Goal: Complete application form: Complete application form

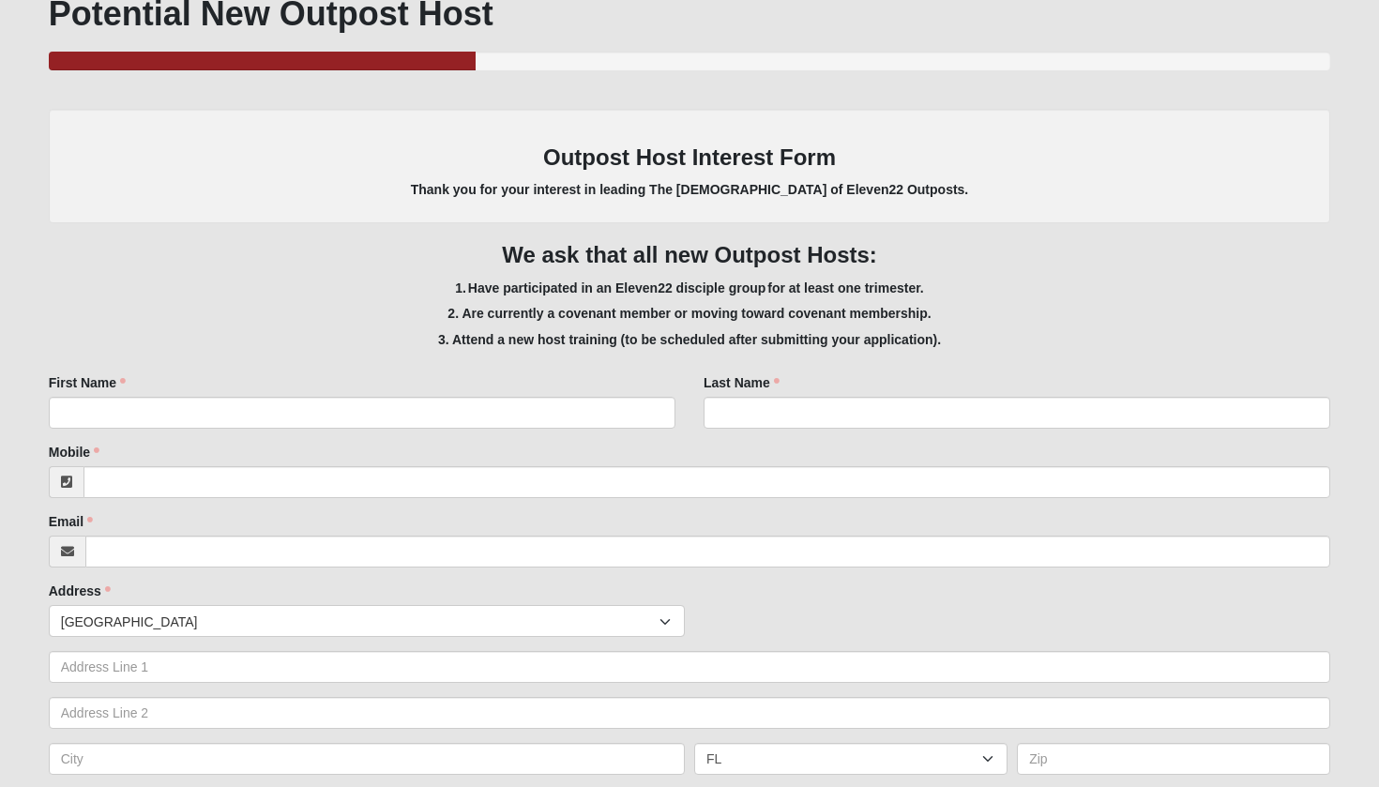
scroll to position [255, 0]
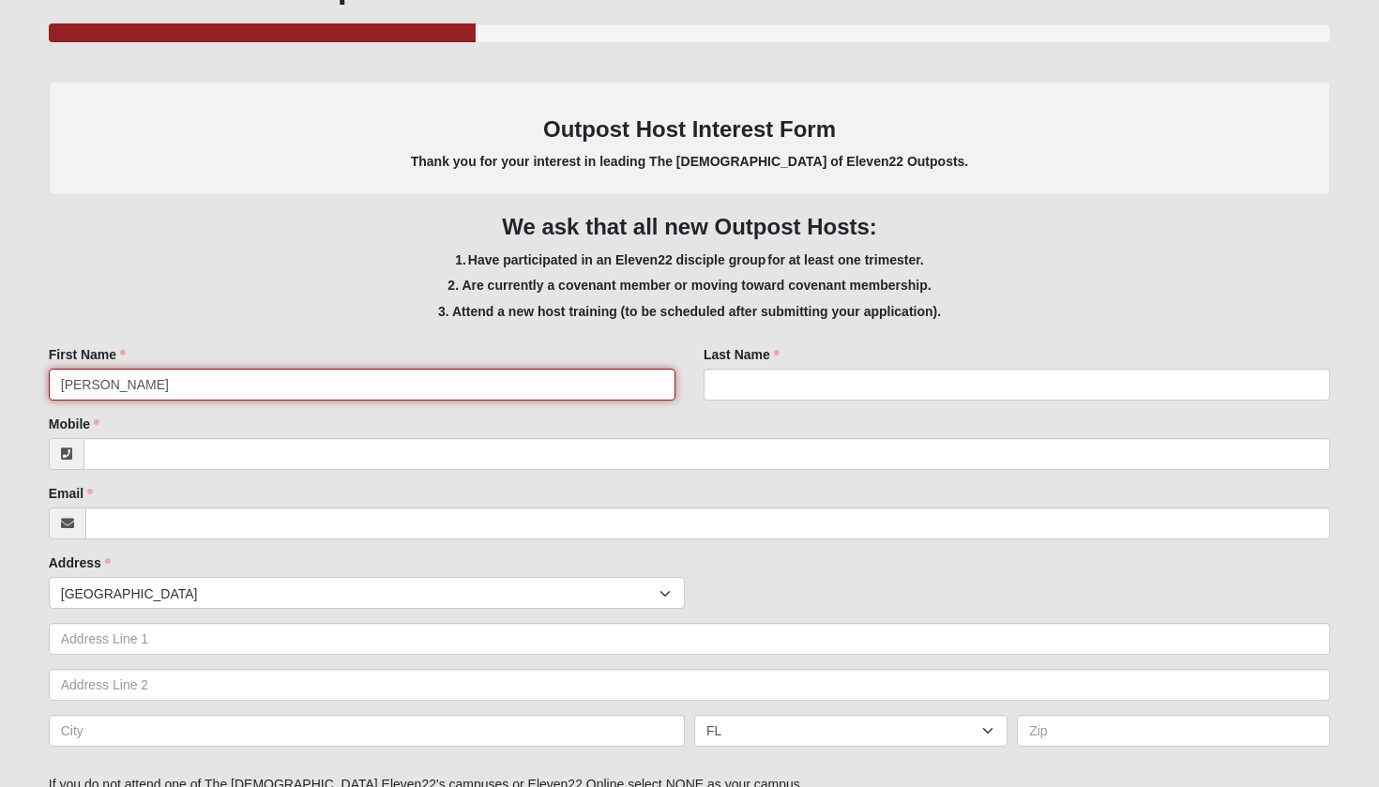
type input "[PERSON_NAME]"
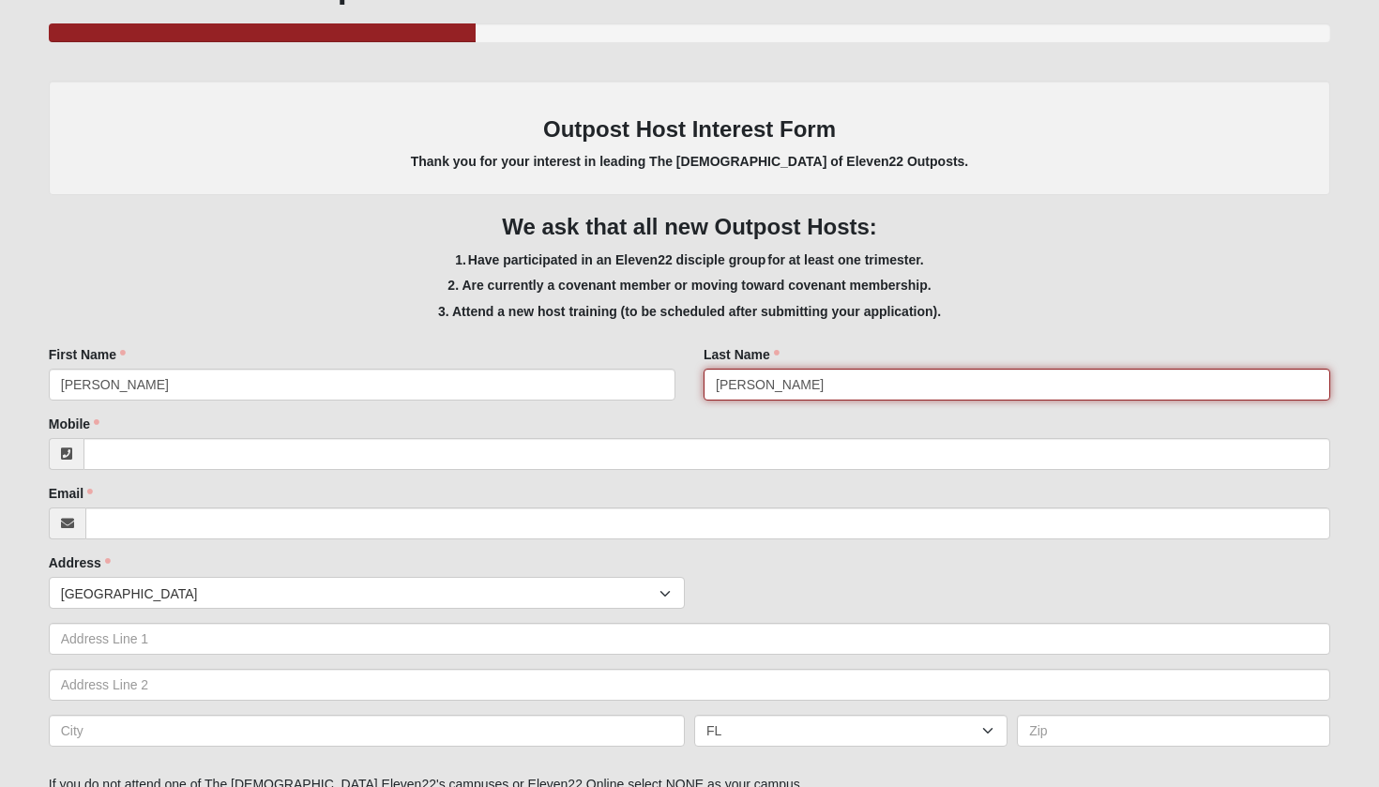
type input "[PERSON_NAME]"
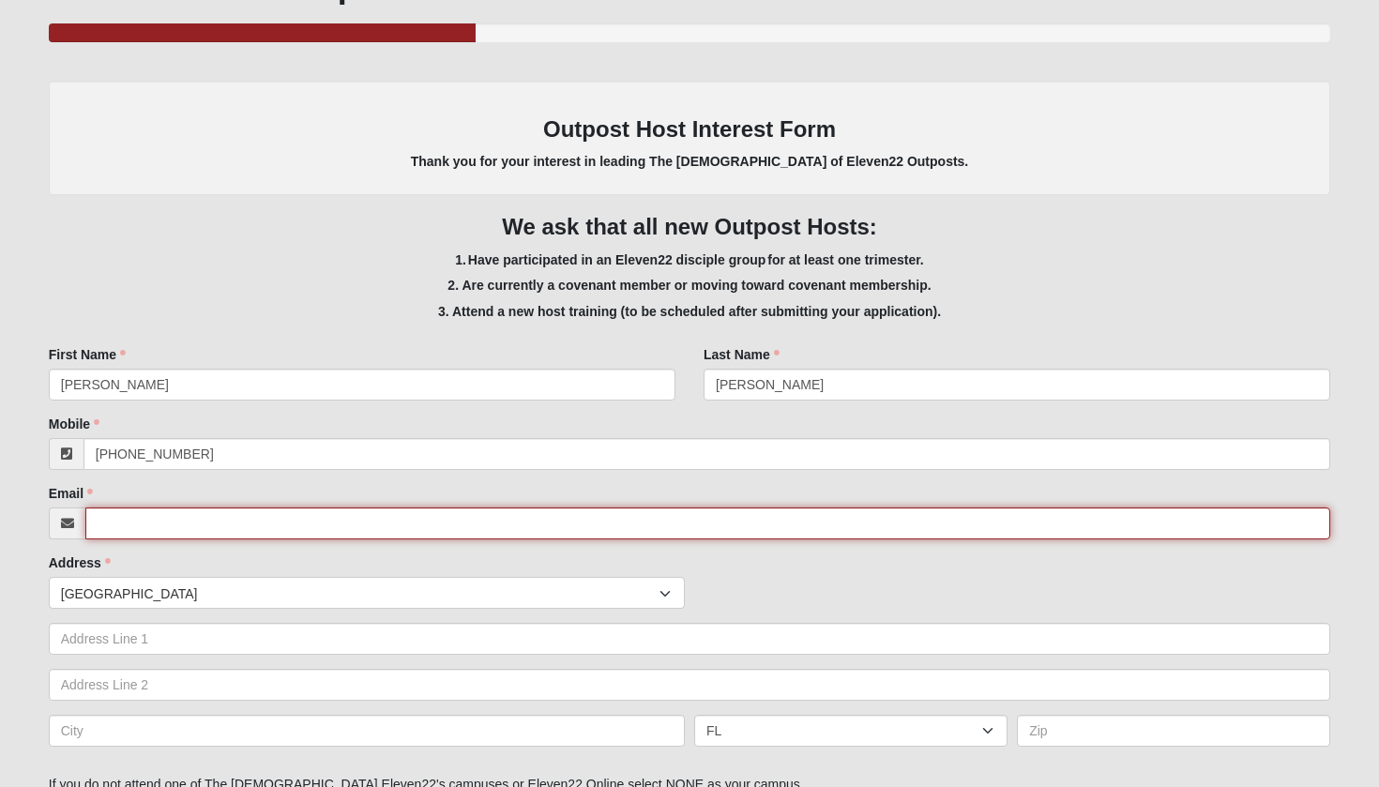
type input "[PHONE_NUMBER]"
type input "[EMAIL_ADDRESS][DOMAIN_NAME]"
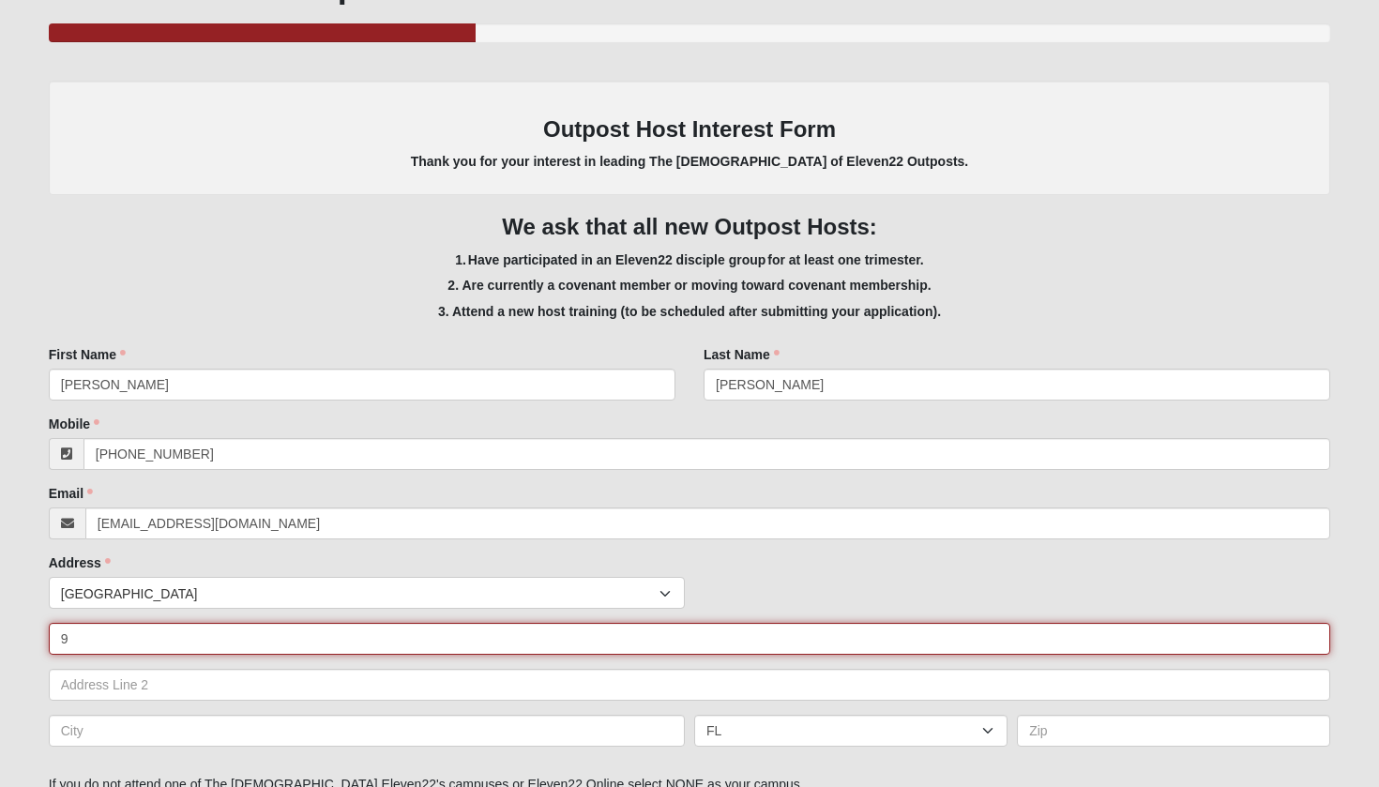
type input "90"
type input "[STREET_ADDRESS][PERSON_NAME]"
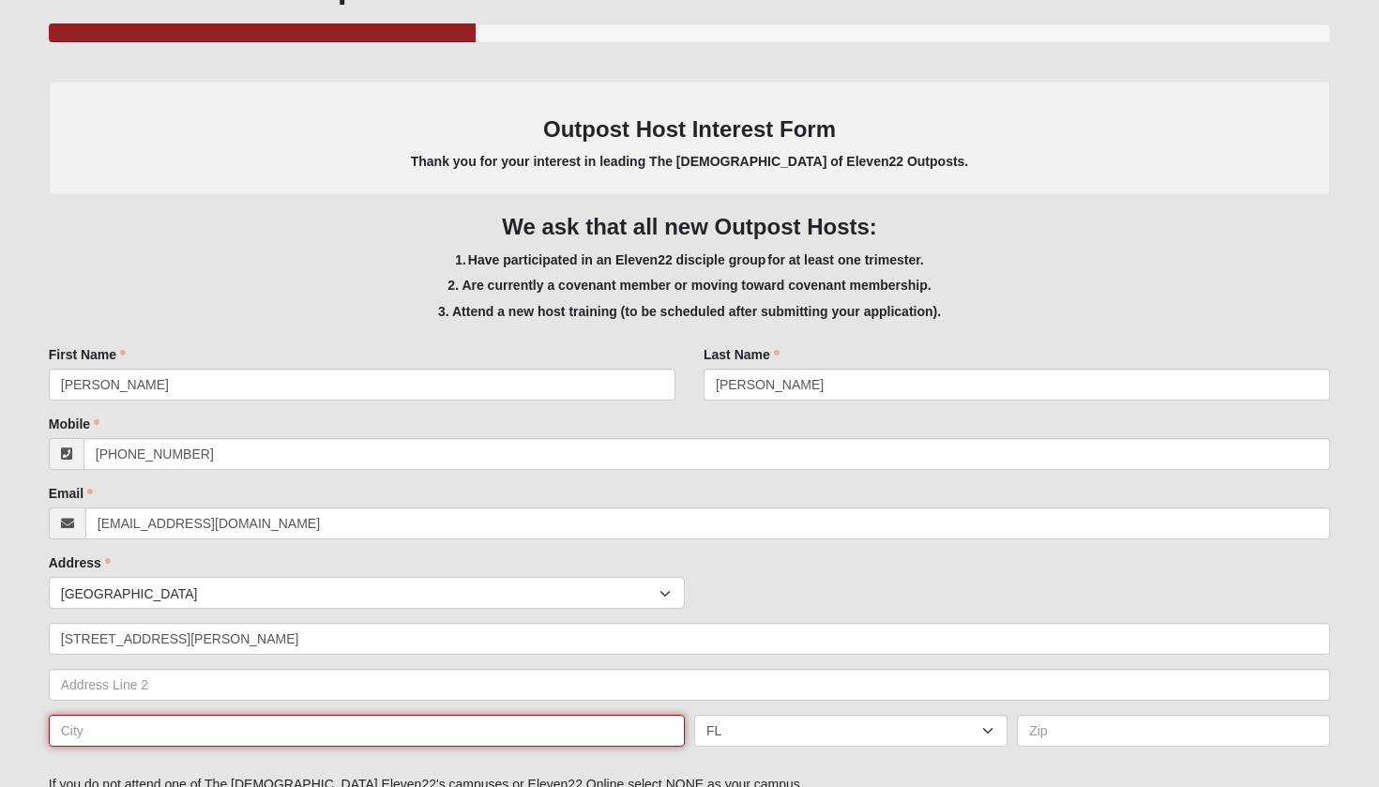
type input "[PERSON_NAME]"
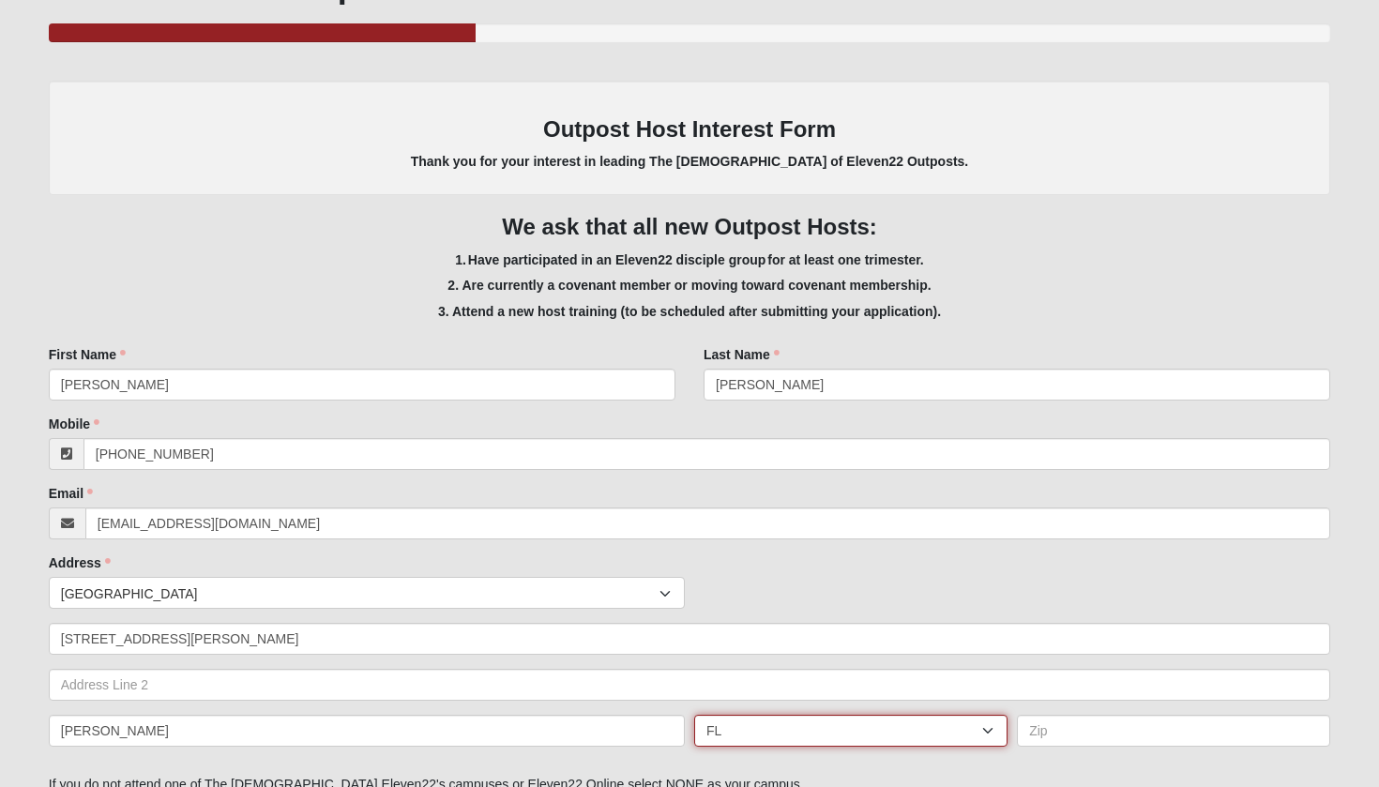
select select "PA"
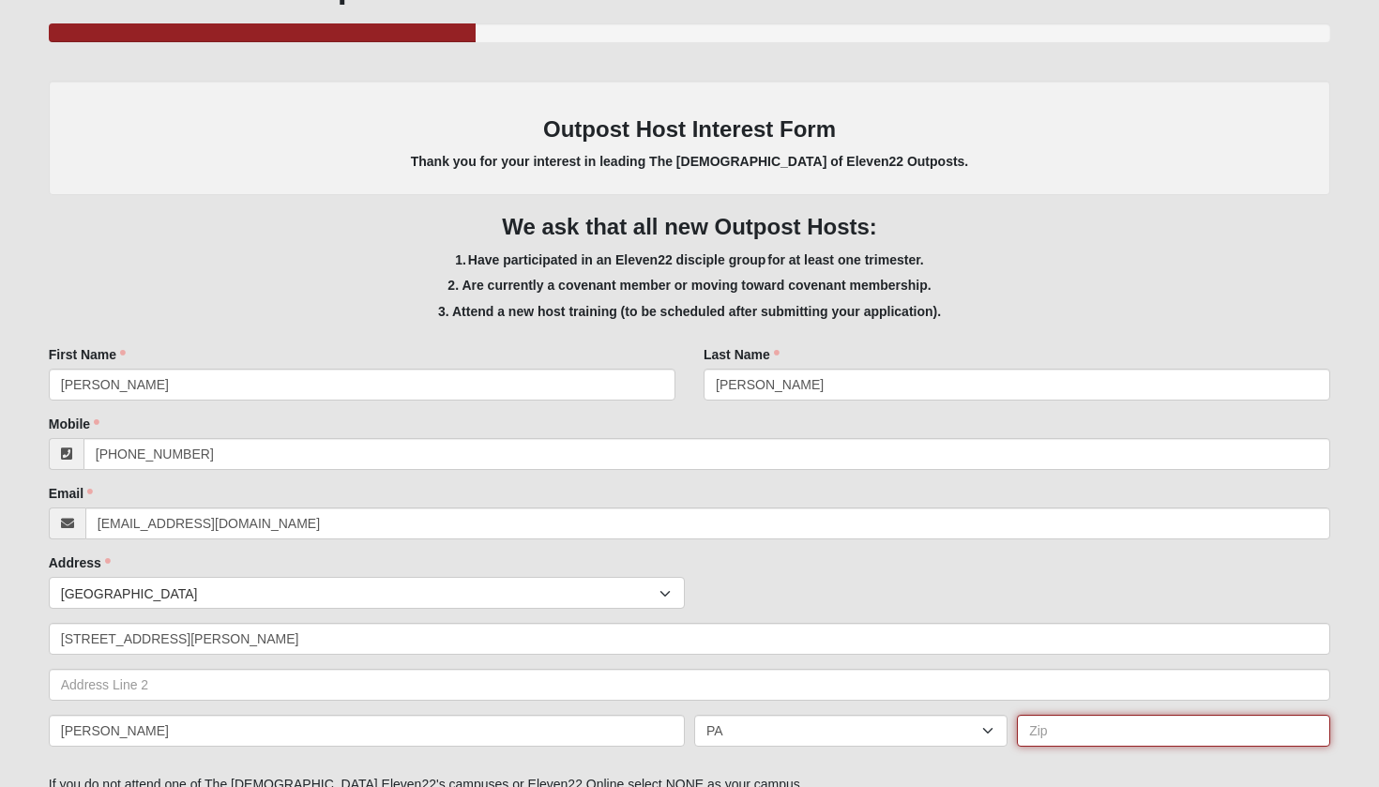
type input "18826"
type input "[PERSON_NAME]"
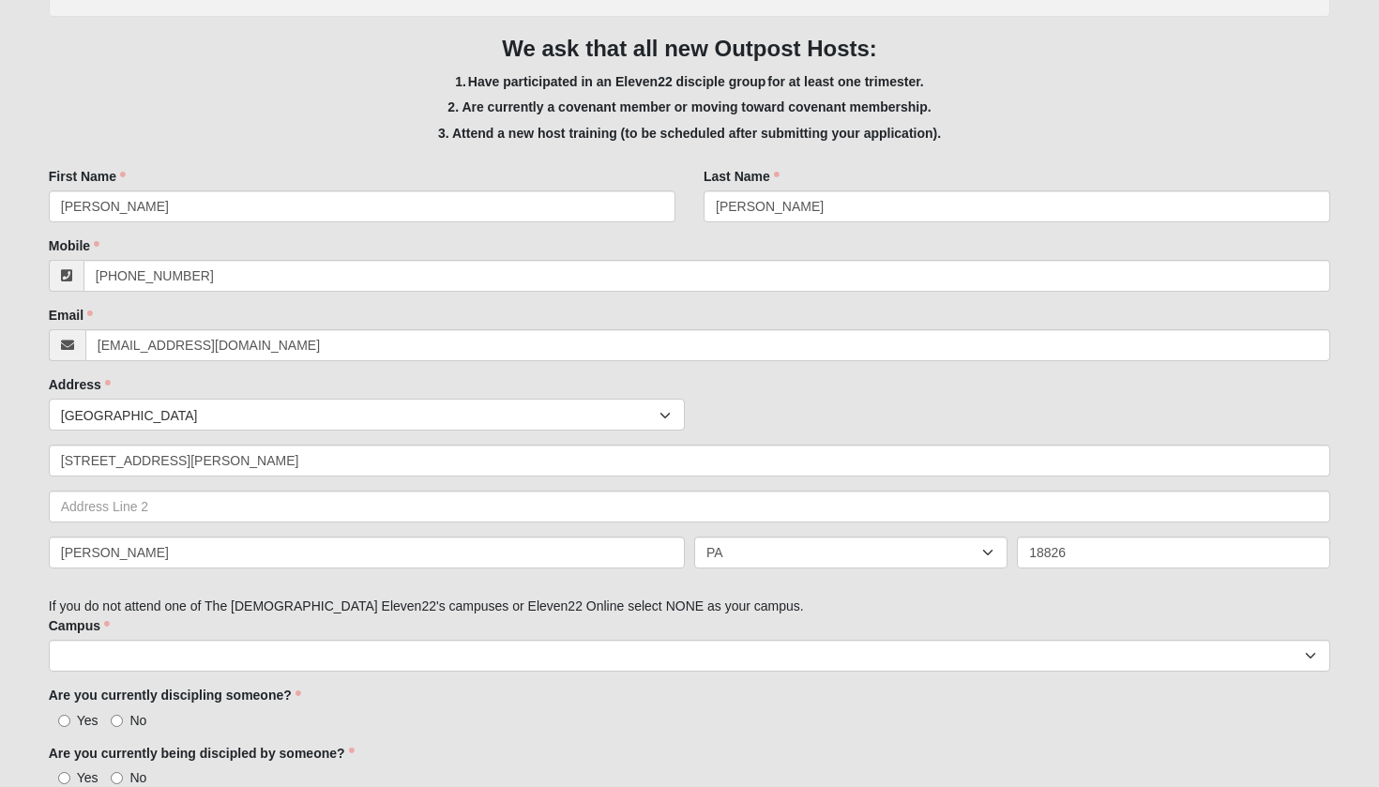
scroll to position [441, 0]
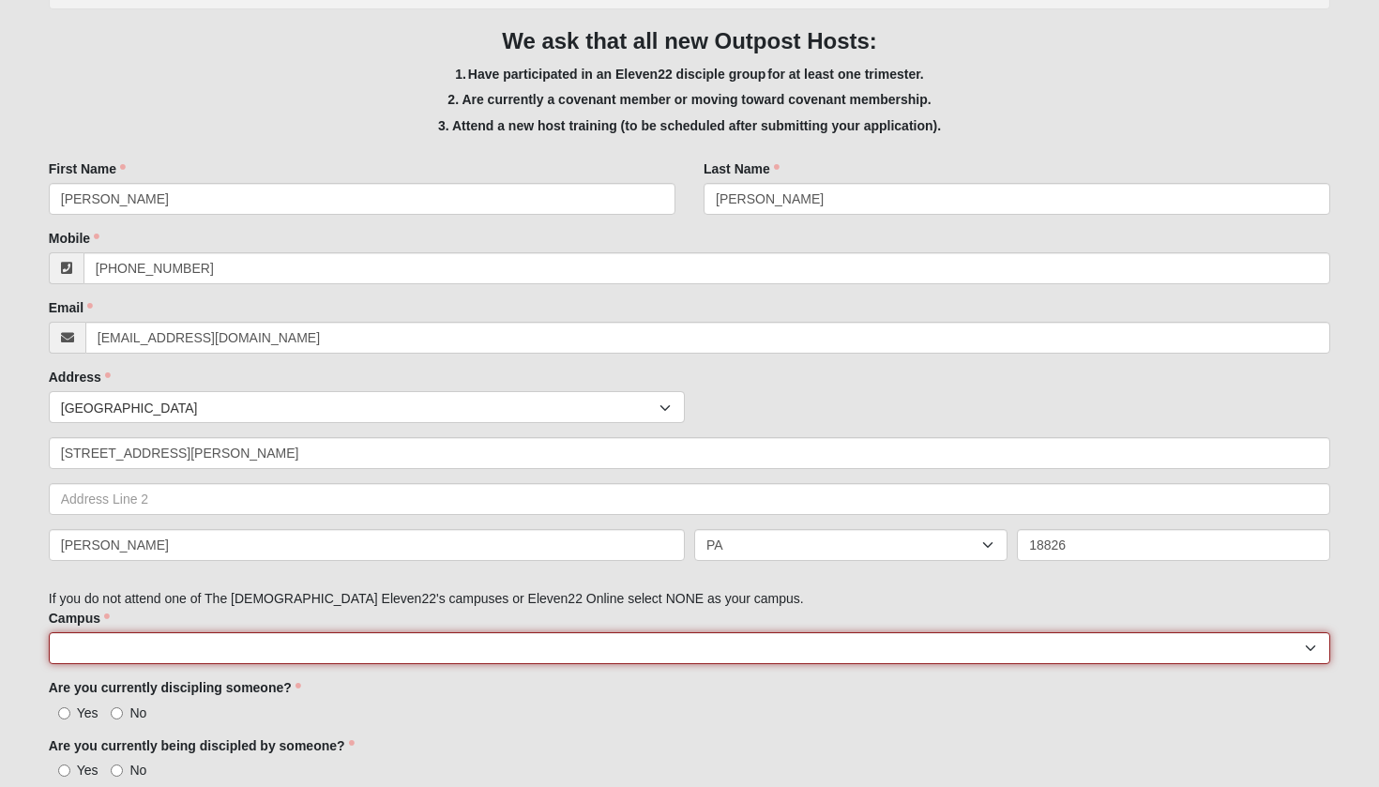
select select "14"
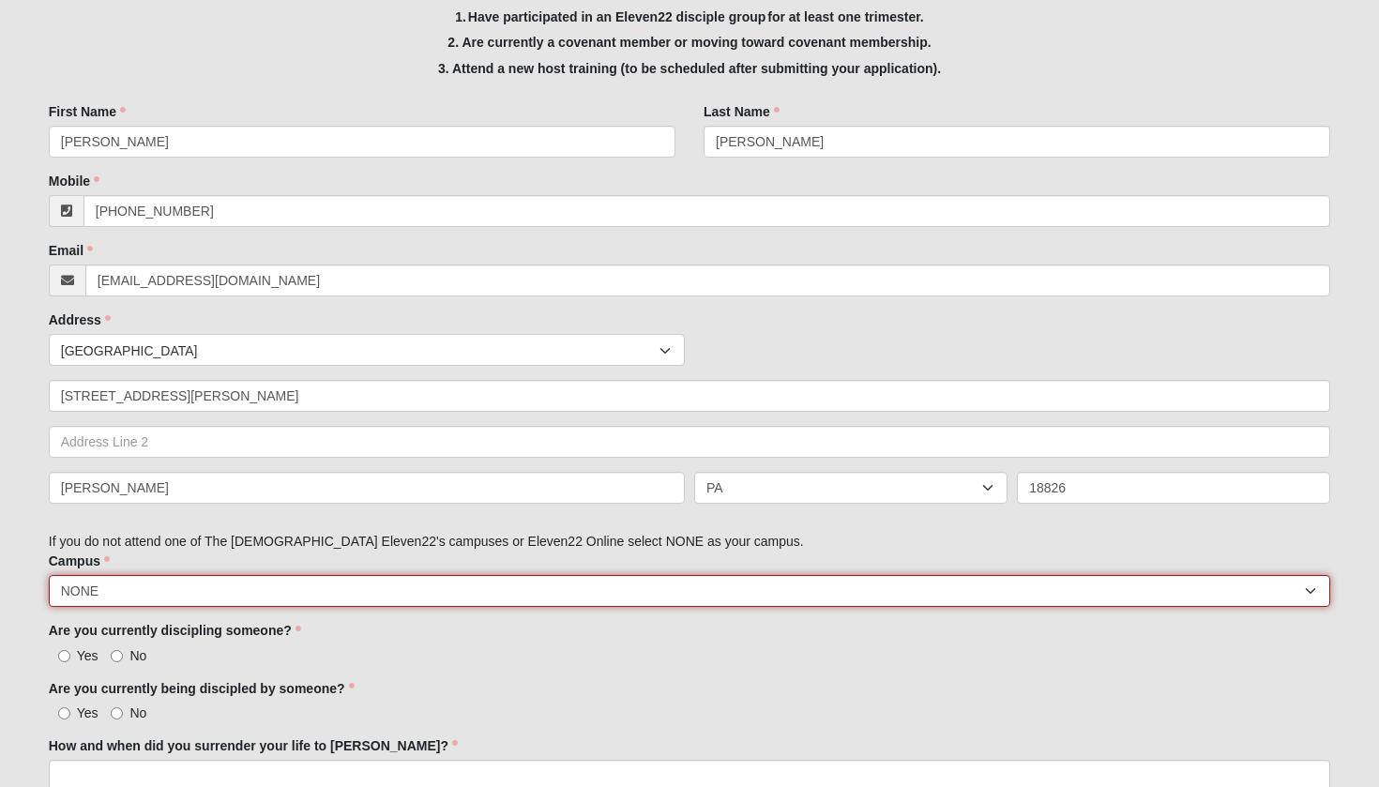
scroll to position [528, 0]
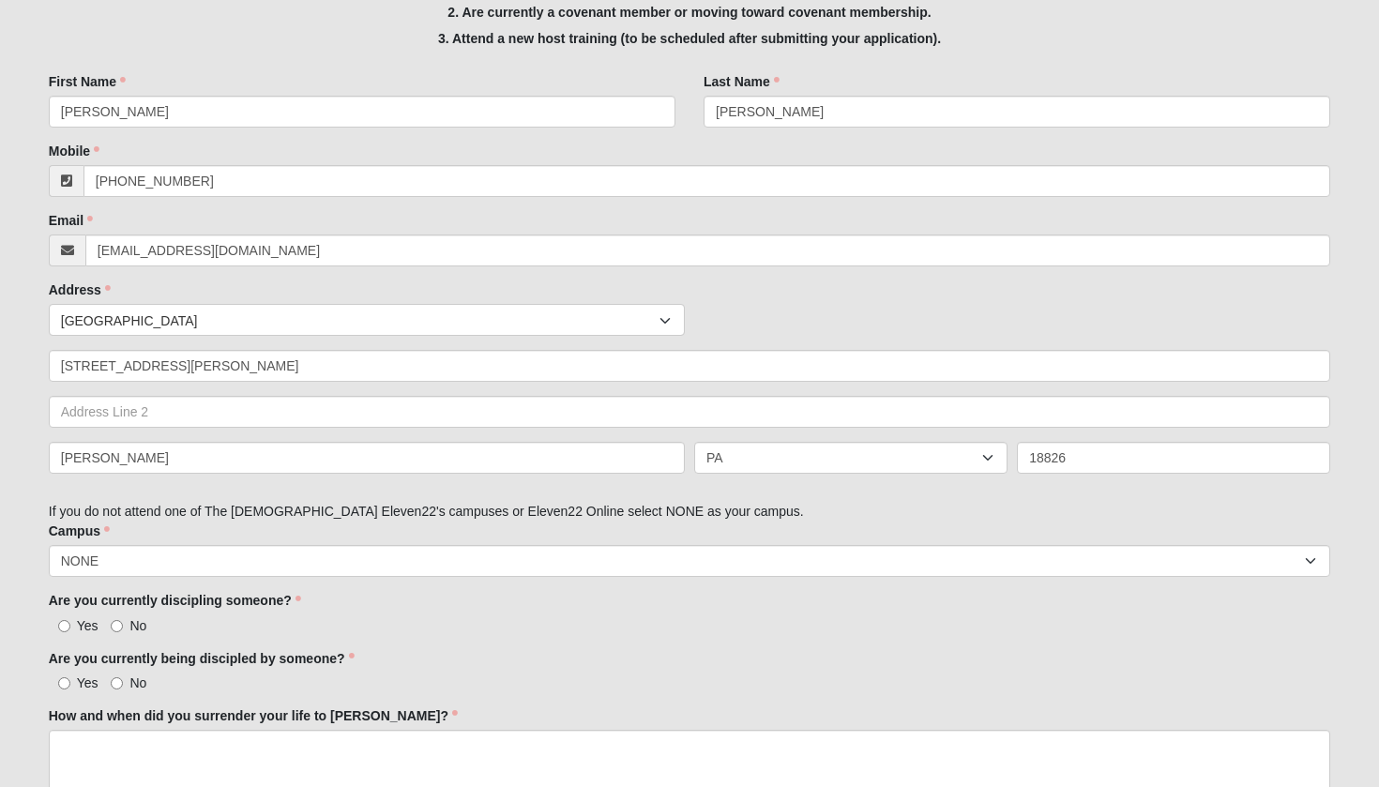
click at [63, 620] on input "Yes" at bounding box center [64, 626] width 12 height 12
radio input "true"
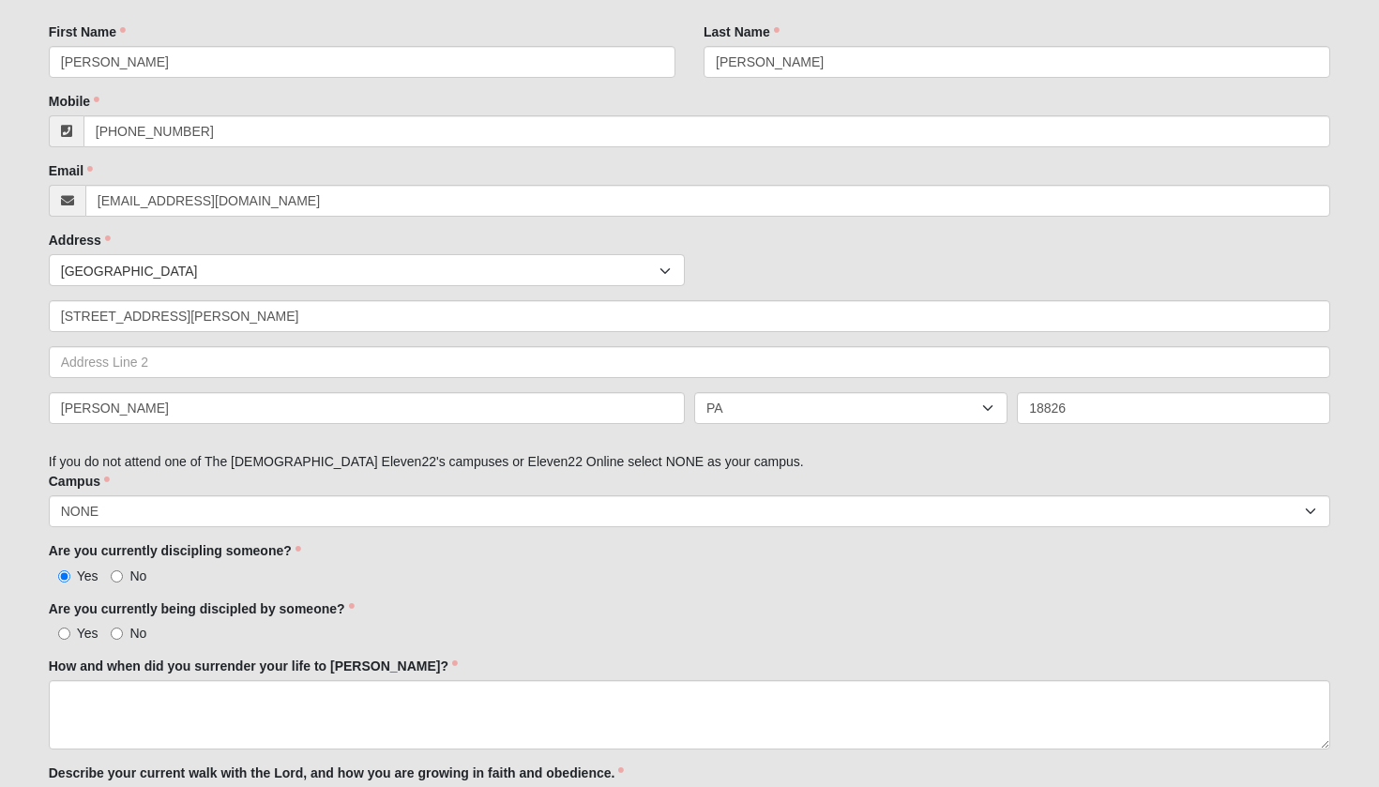
scroll to position [587, 0]
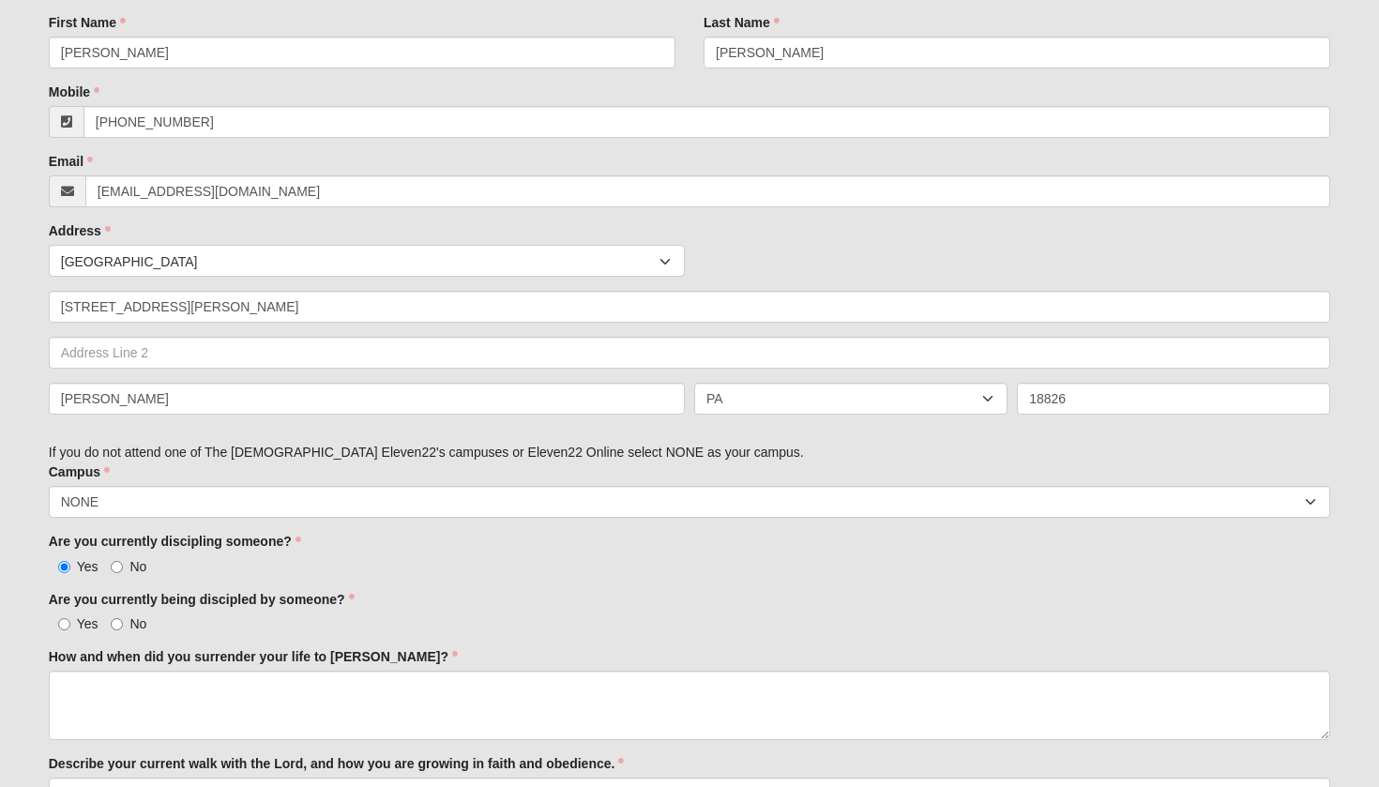
click at [64, 619] on input "Yes" at bounding box center [64, 624] width 12 height 12
radio input "true"
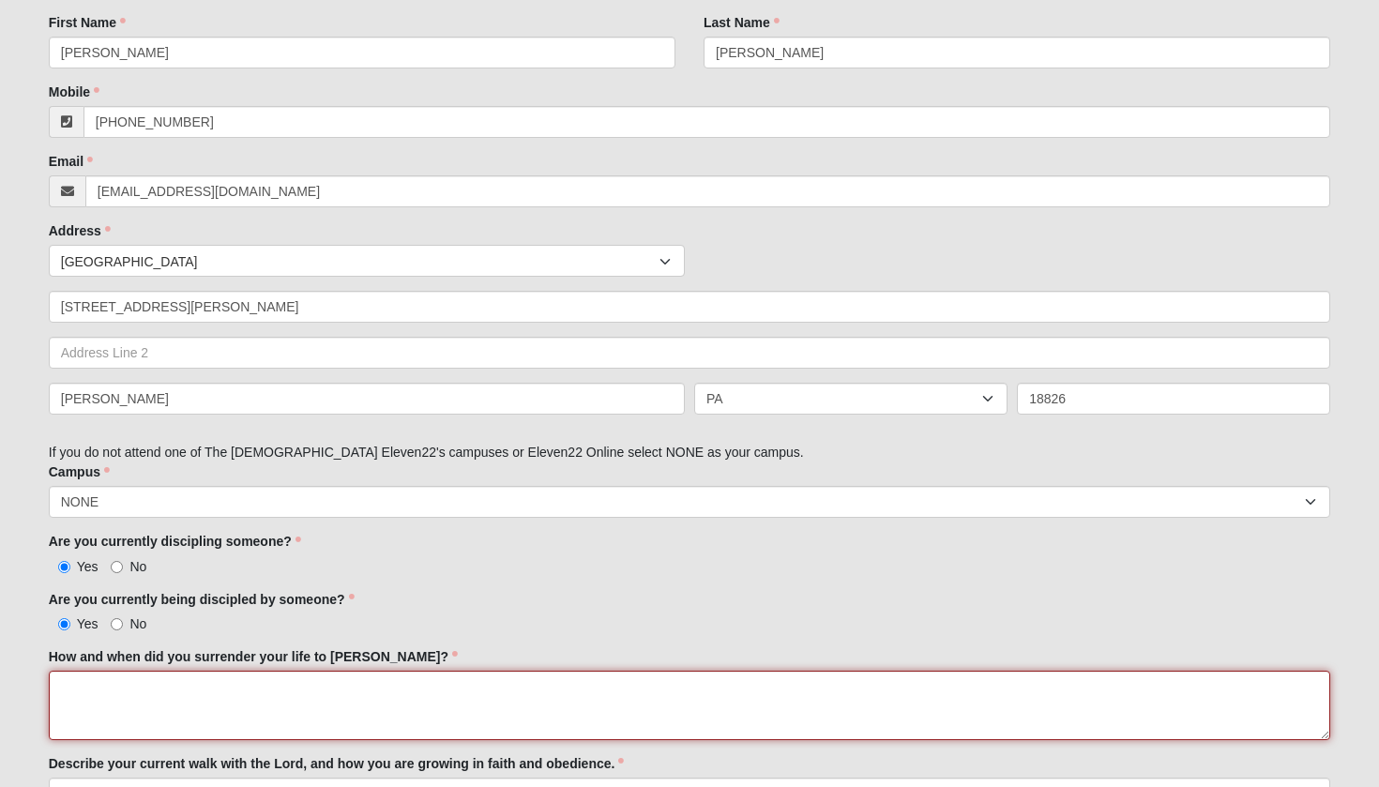
click at [105, 683] on textarea "How and when did you surrender your life to [PERSON_NAME]?" at bounding box center [690, 705] width 1283 height 69
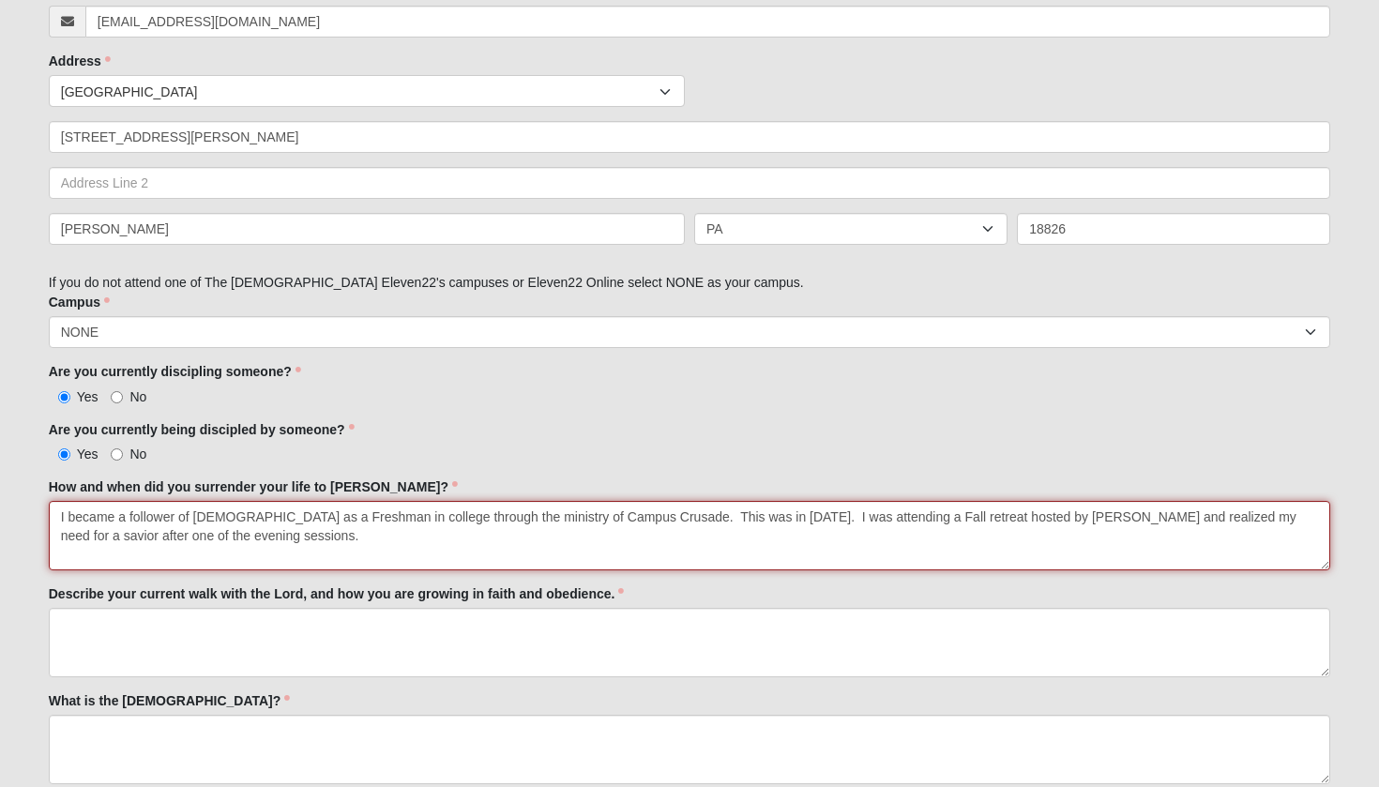
scroll to position [767, 0]
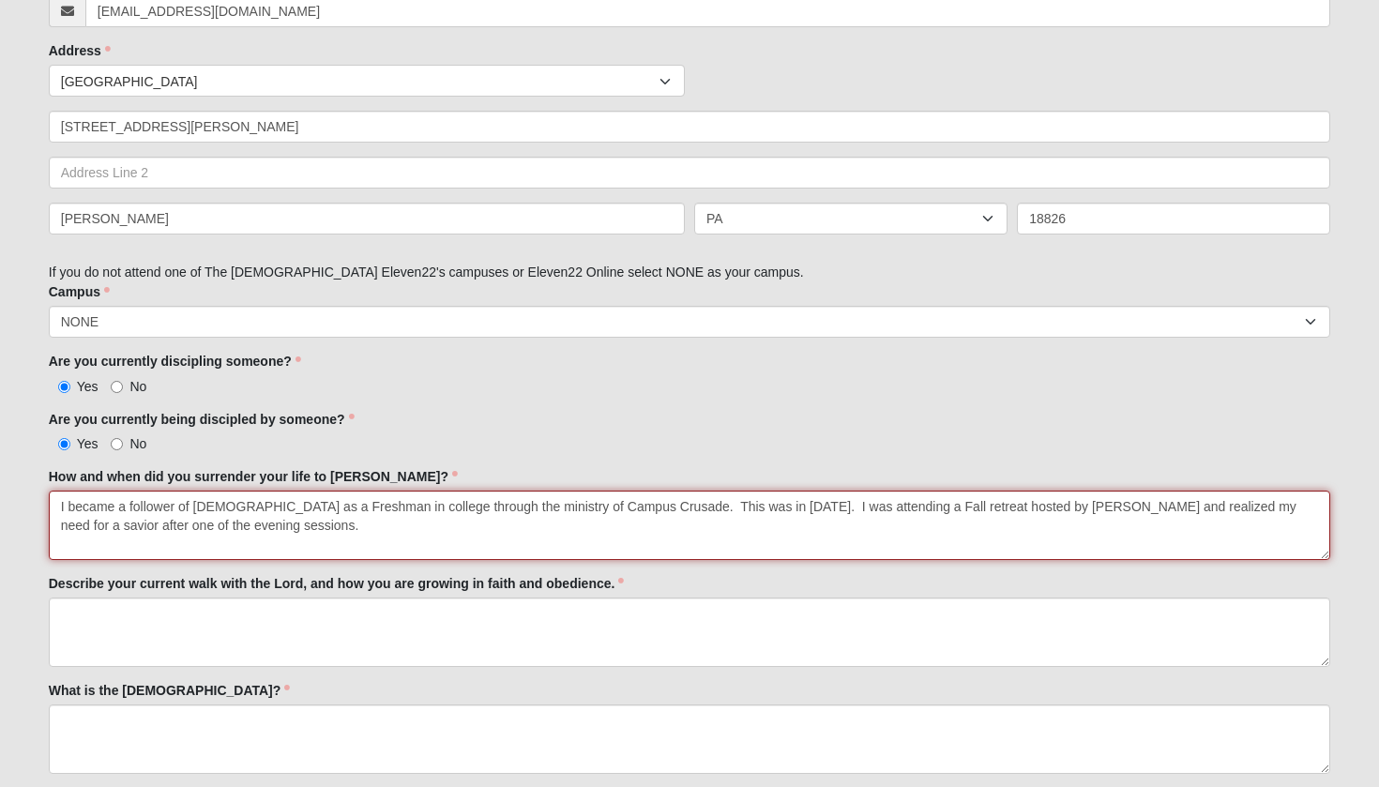
type textarea "I became a follower of [DEMOGRAPHIC_DATA] as a Freshman in college through the …"
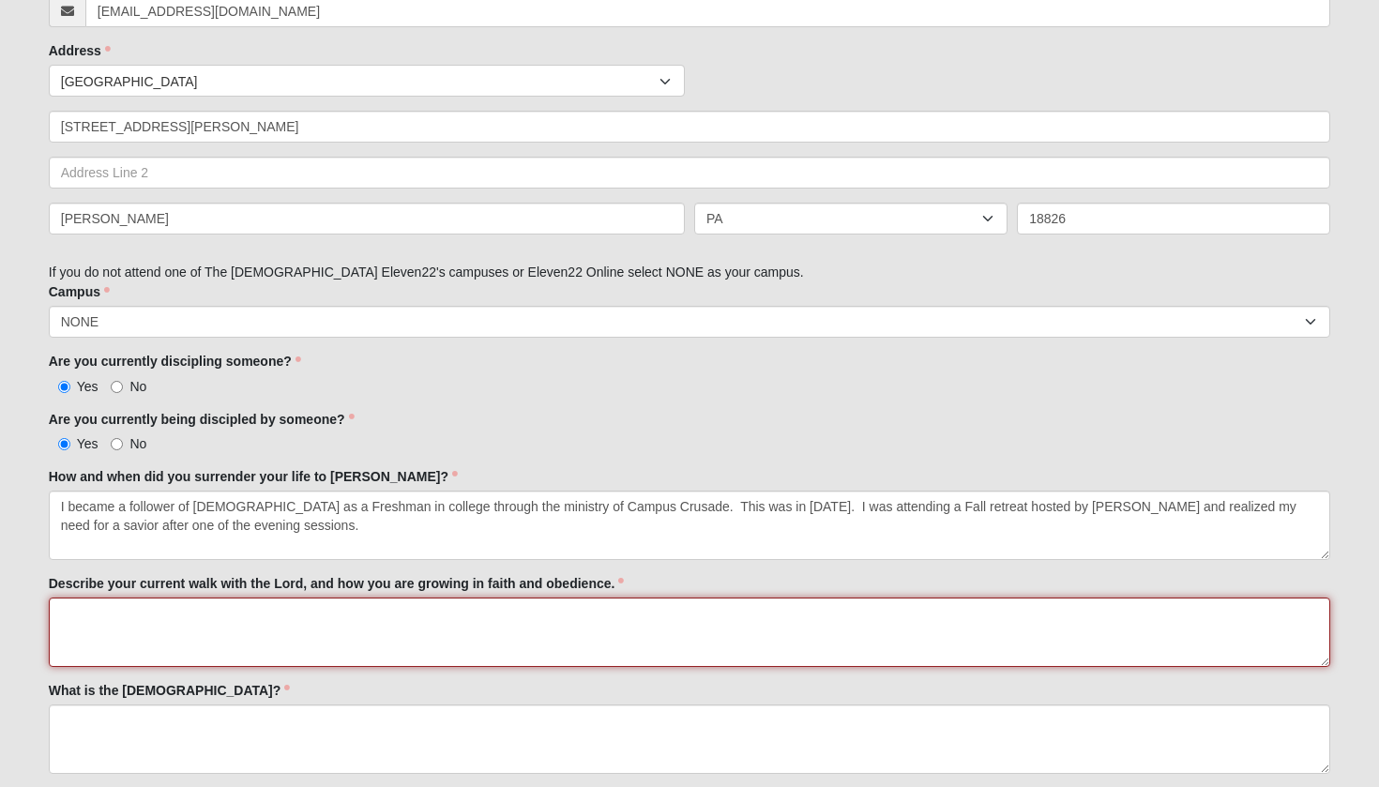
click at [128, 617] on textarea "Describe your current walk with the Lord, and how you are growing in faith and …" at bounding box center [690, 632] width 1283 height 69
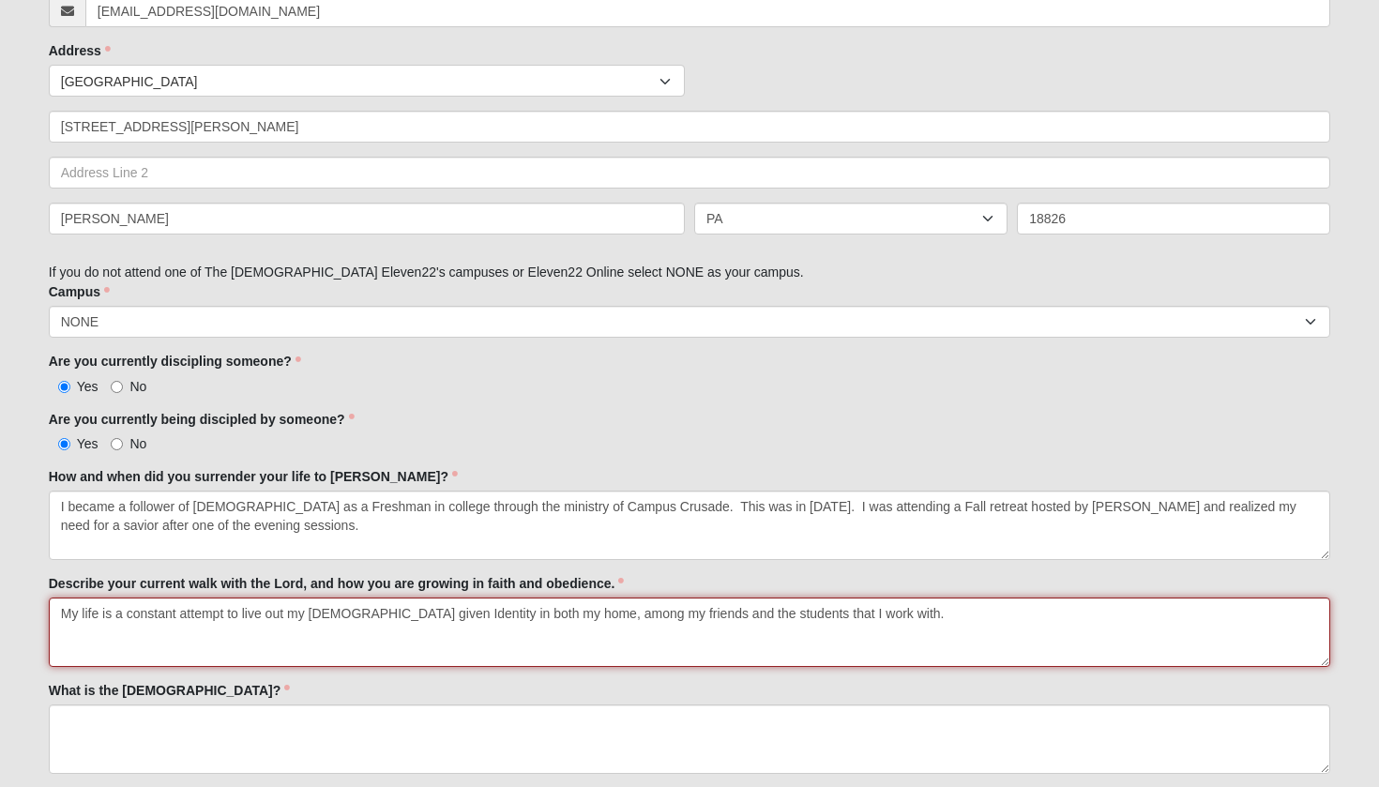
click at [197, 609] on textarea "My life is a constant attempt to live out my [DEMOGRAPHIC_DATA] given Identity …" at bounding box center [690, 632] width 1283 height 69
drag, startPoint x: 565, startPoint y: 611, endPoint x: 883, endPoint y: 618, distance: 318.1
click at [883, 618] on textarea "My life is a constant intentional effort to live out my [DEMOGRAPHIC_DATA] give…" at bounding box center [690, 632] width 1283 height 69
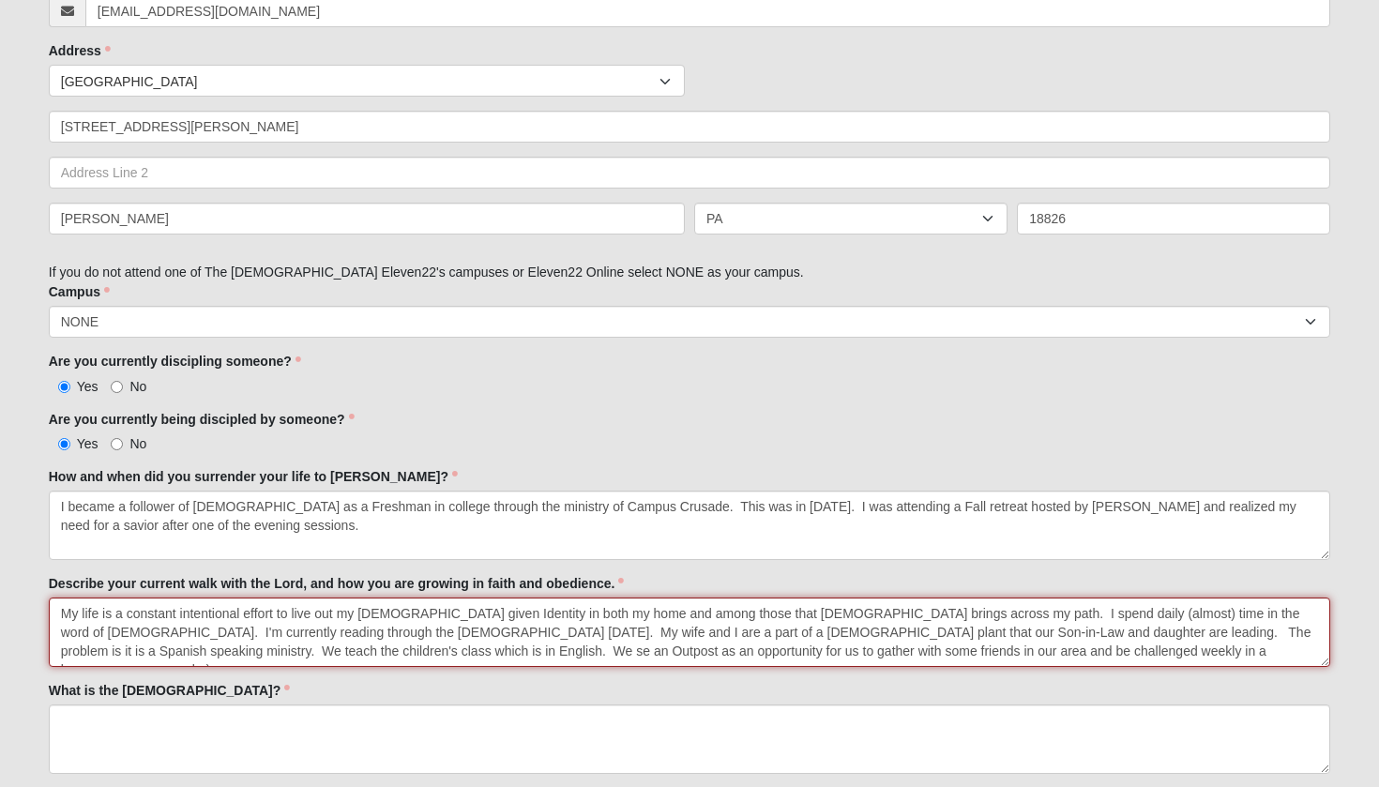
scroll to position [855, 0]
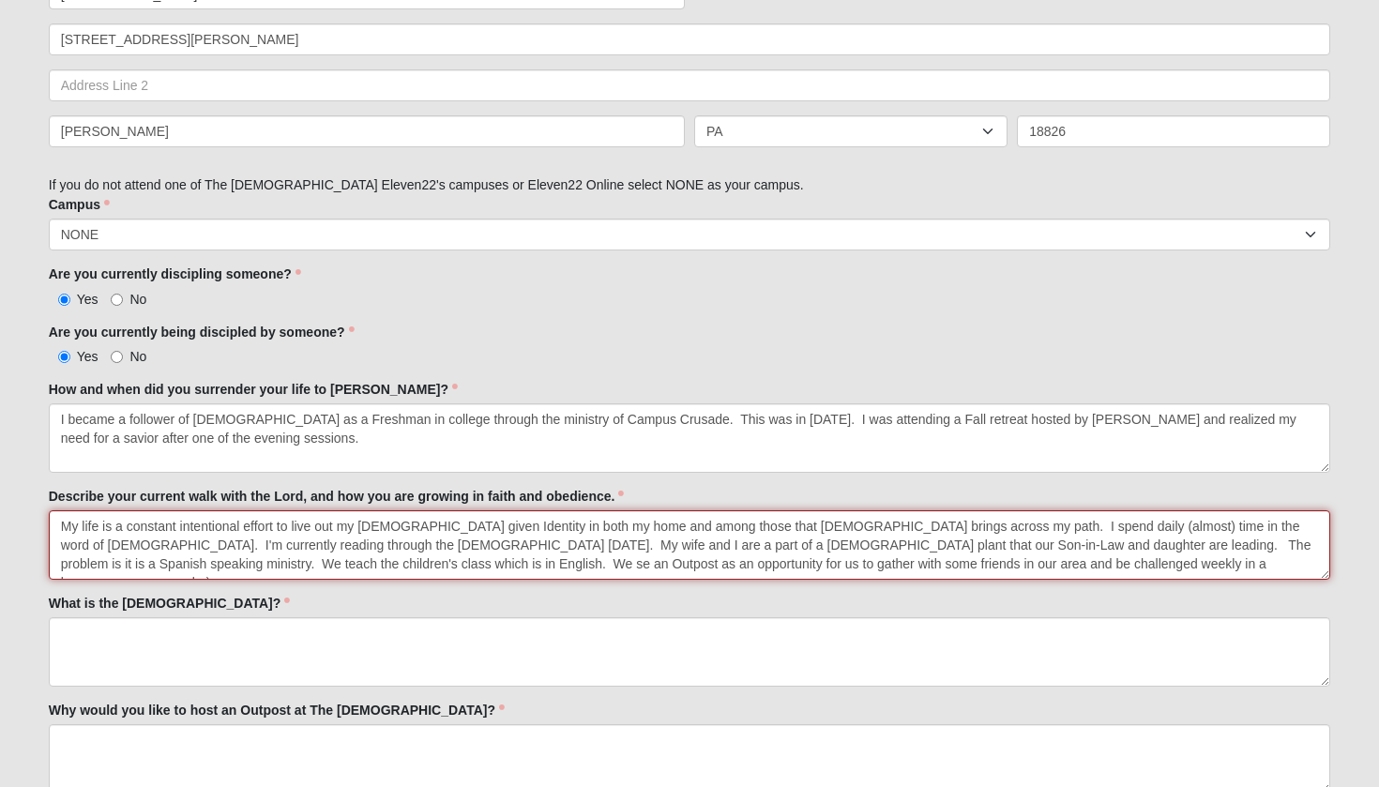
type textarea "My life is a constant intentional effort to live out my [DEMOGRAPHIC_DATA] give…"
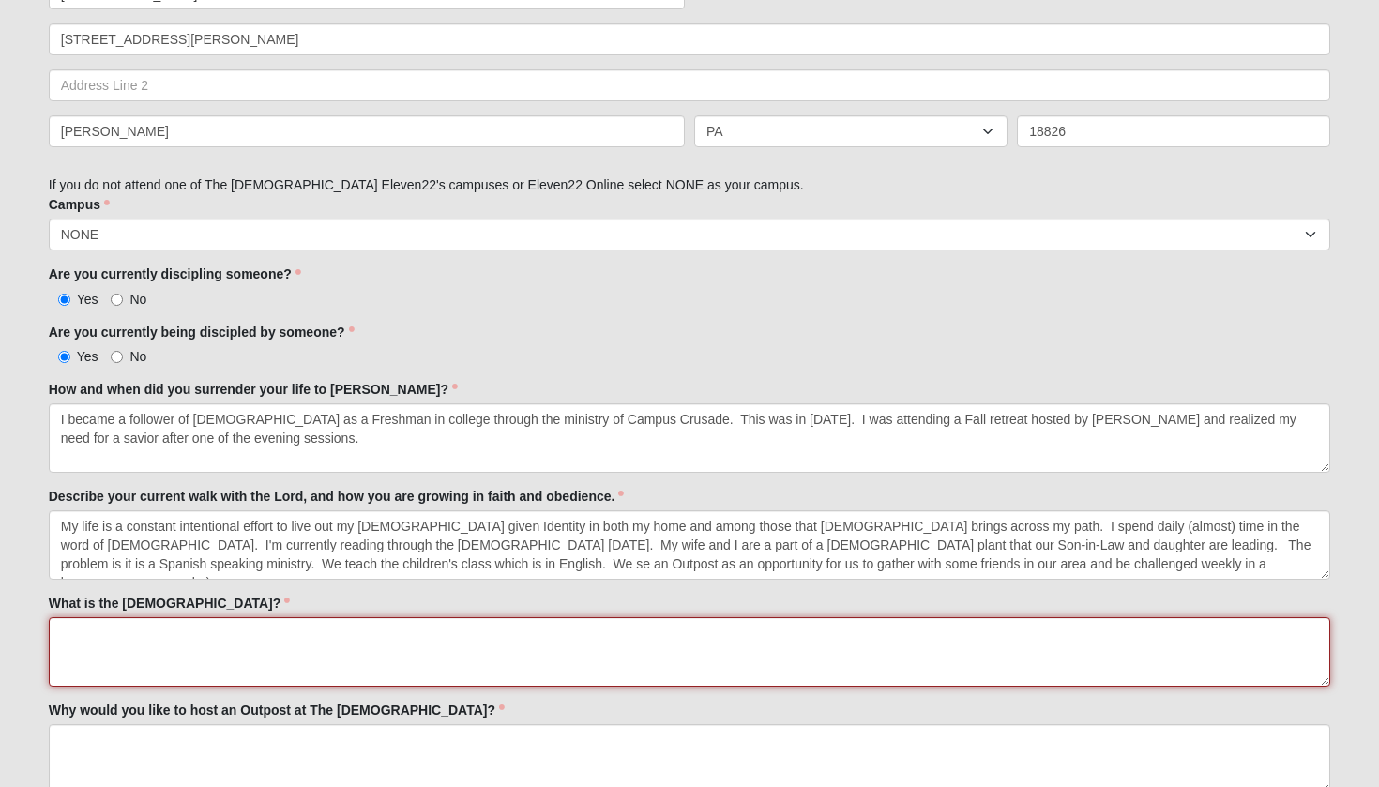
click at [97, 632] on textarea "What is the [DEMOGRAPHIC_DATA]?" at bounding box center [690, 651] width 1283 height 69
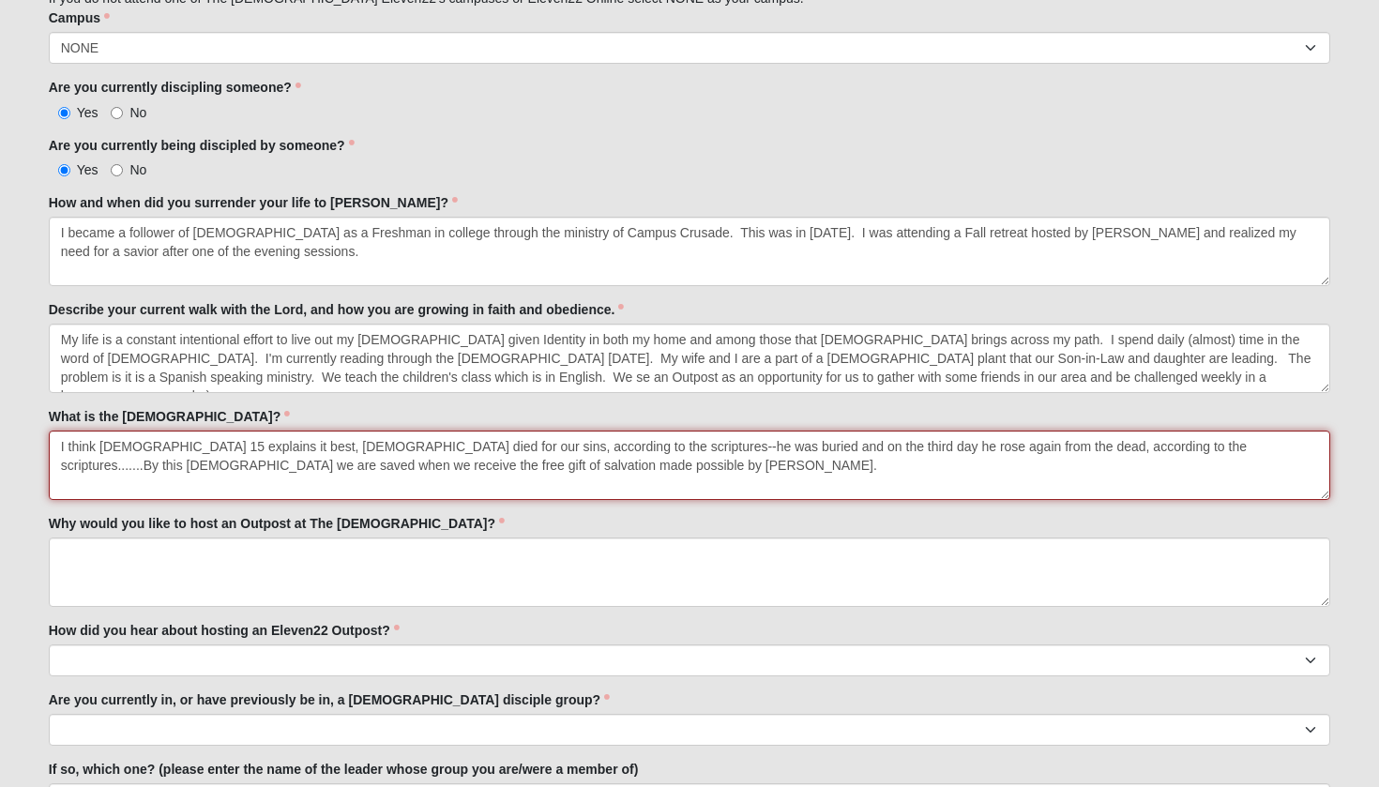
scroll to position [1048, 0]
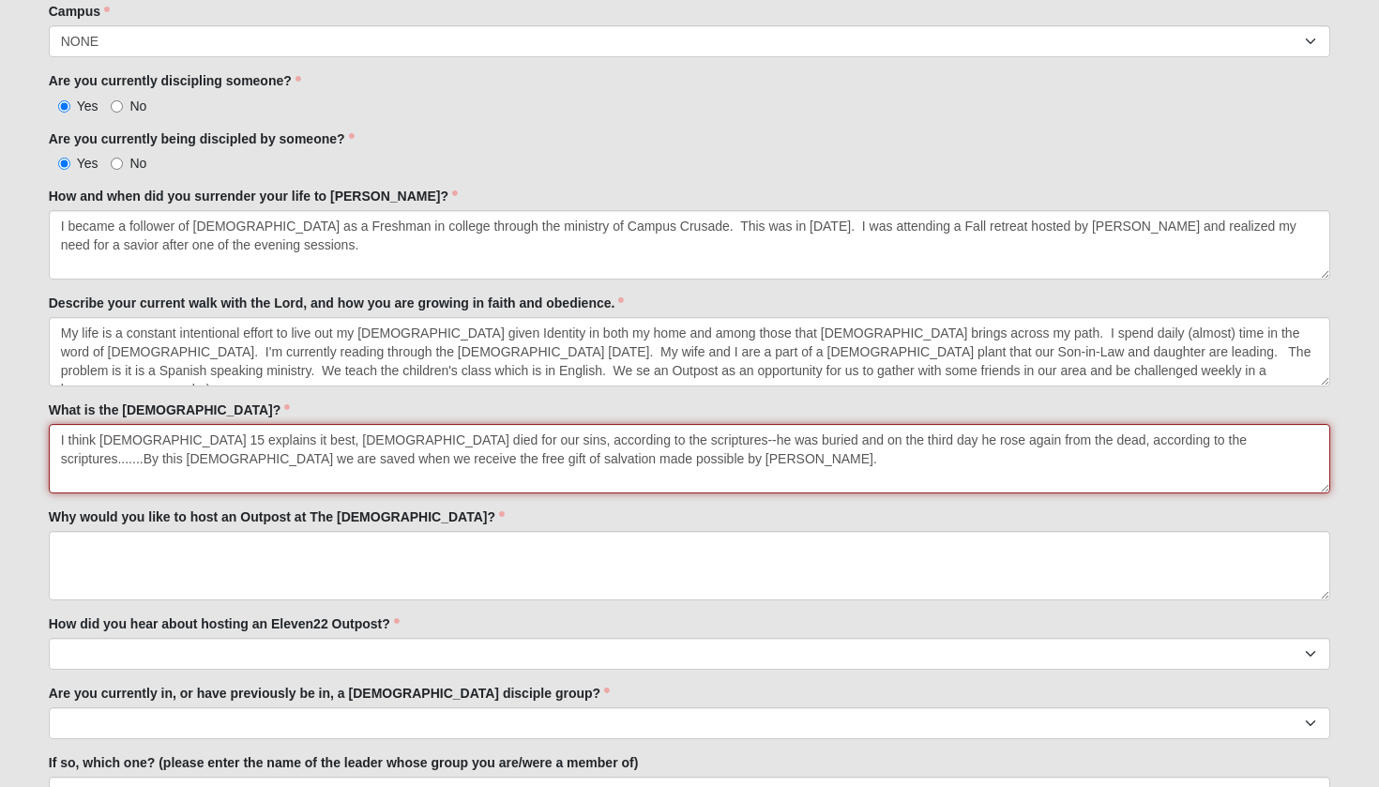
type textarea "I think [DEMOGRAPHIC_DATA] 15 explains it best, [DEMOGRAPHIC_DATA] died for our…"
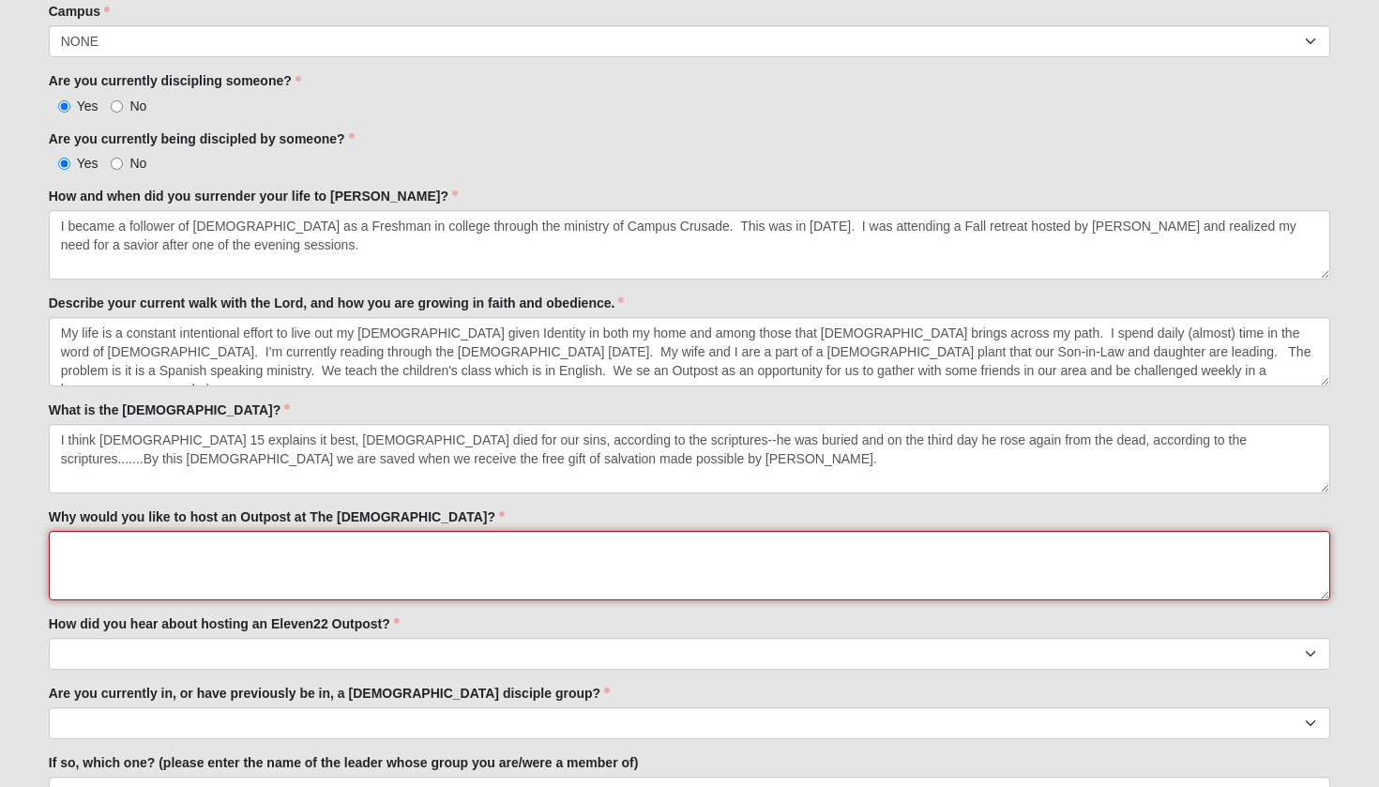
click at [110, 541] on textarea "Why would you like to host an Outpost at The [DEMOGRAPHIC_DATA]?" at bounding box center [690, 565] width 1283 height 69
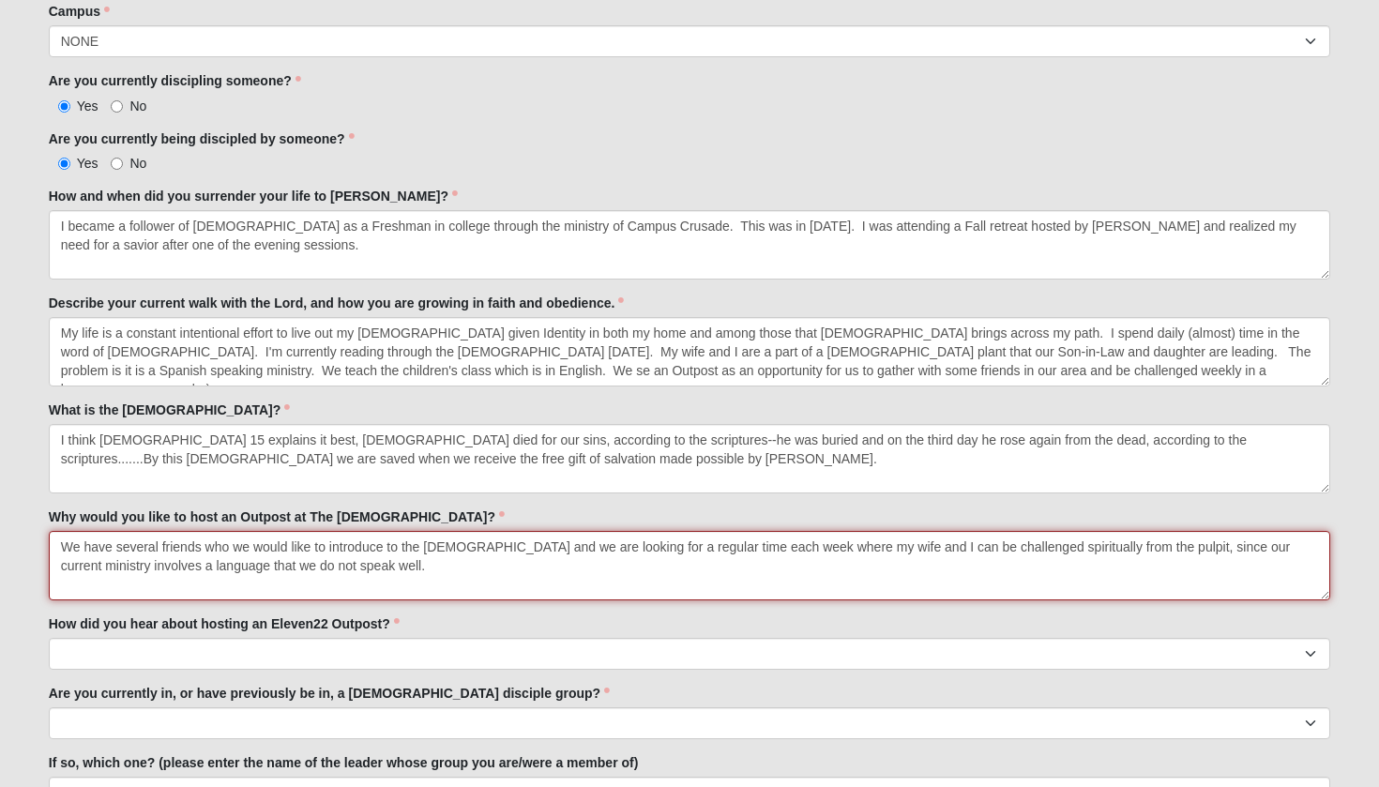
click at [673, 548] on textarea "We have several friends who we would like to introduce to the [DEMOGRAPHIC_DATA…" at bounding box center [690, 565] width 1283 height 69
click at [407, 560] on textarea "We have several friends who we would like to introduce to the [DEMOGRAPHIC_DATA…" at bounding box center [690, 565] width 1283 height 69
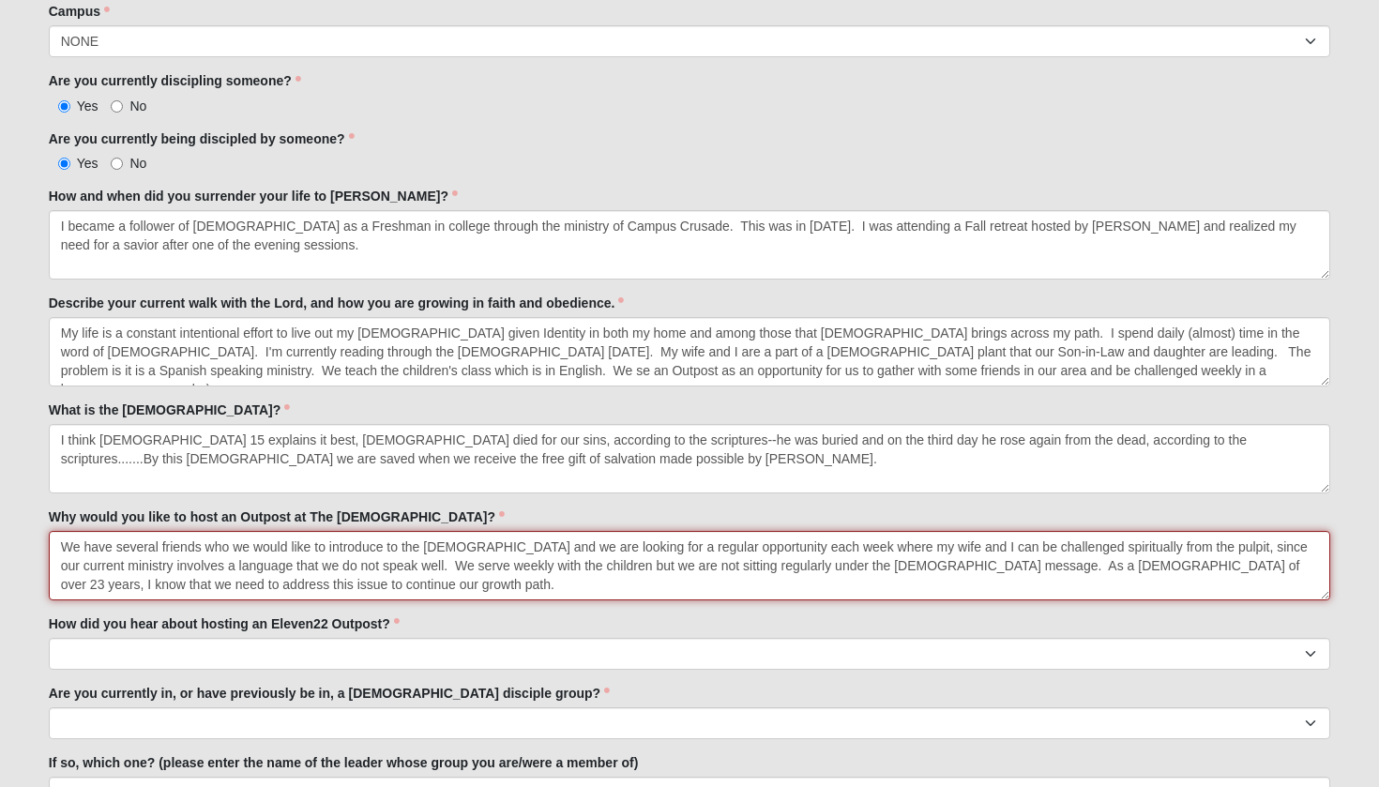
type textarea "We have several friends who we would like to introduce to the [DEMOGRAPHIC_DATA…"
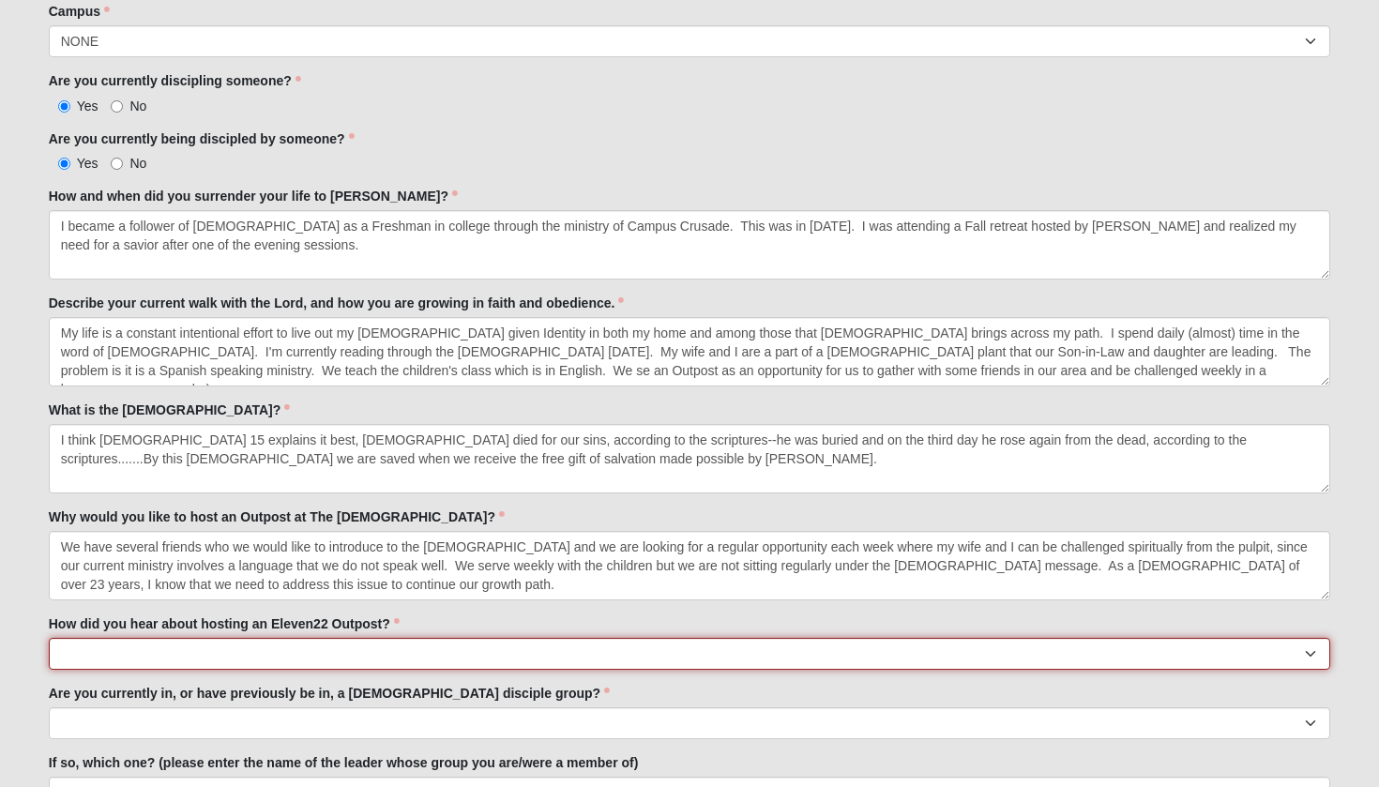
select select "Friend or Family Member"
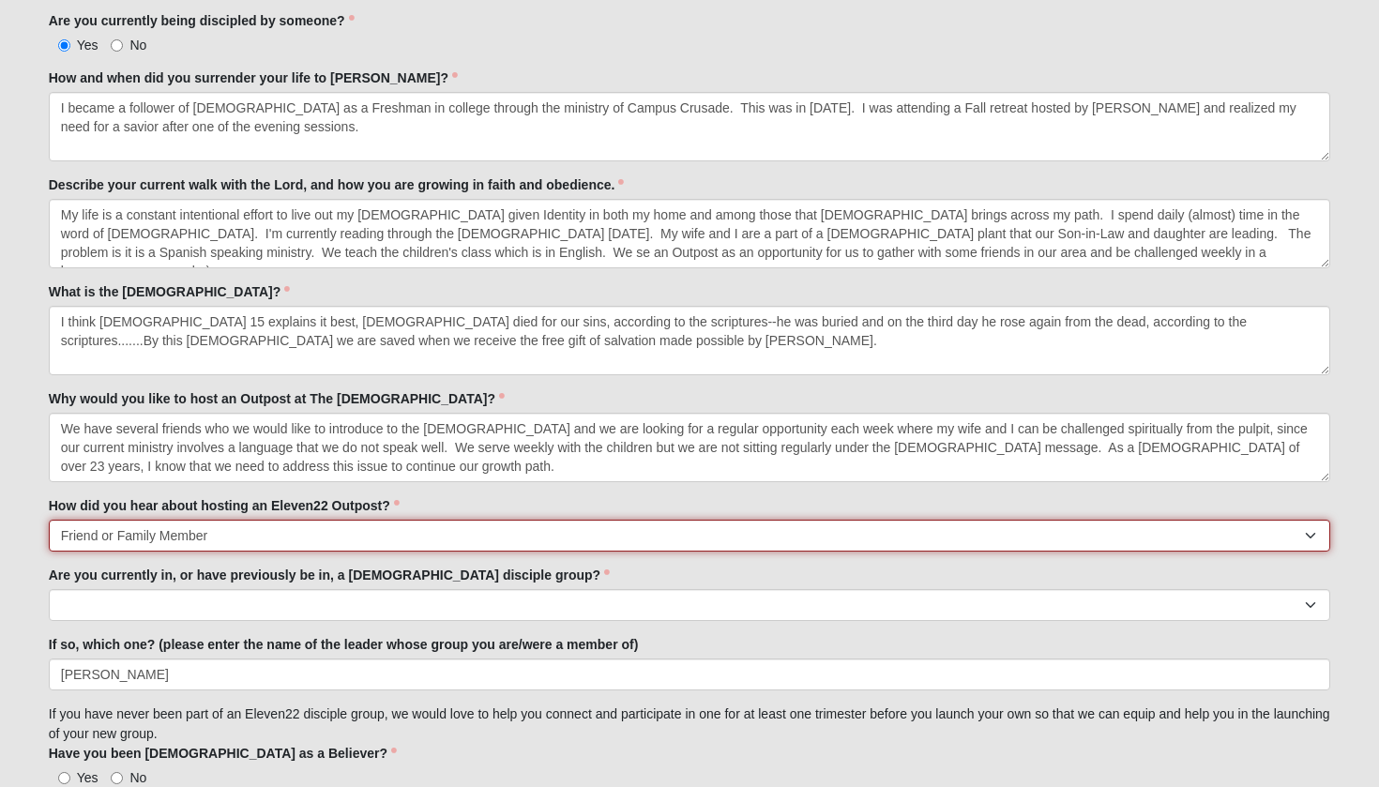
scroll to position [1192, 0]
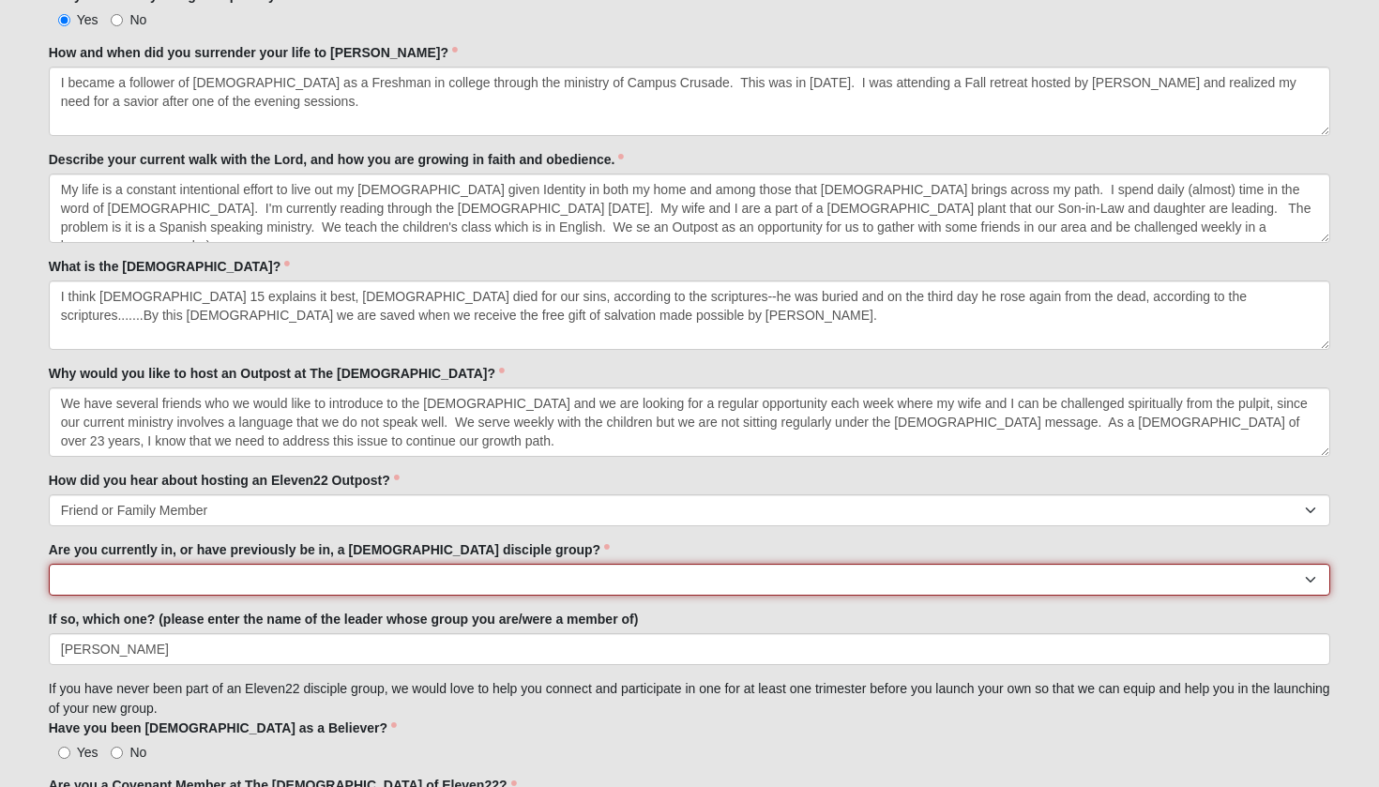
select select "No"
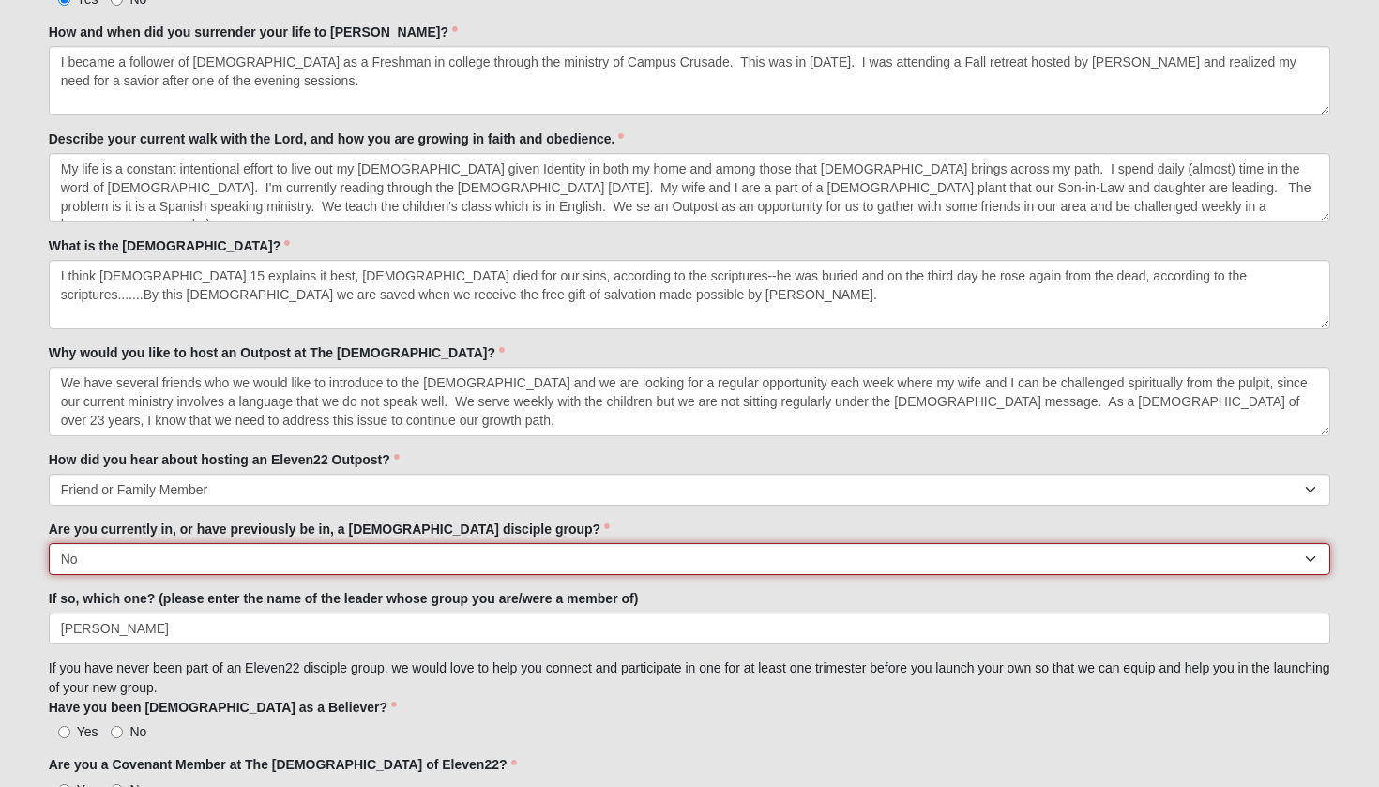
scroll to position [1272, 0]
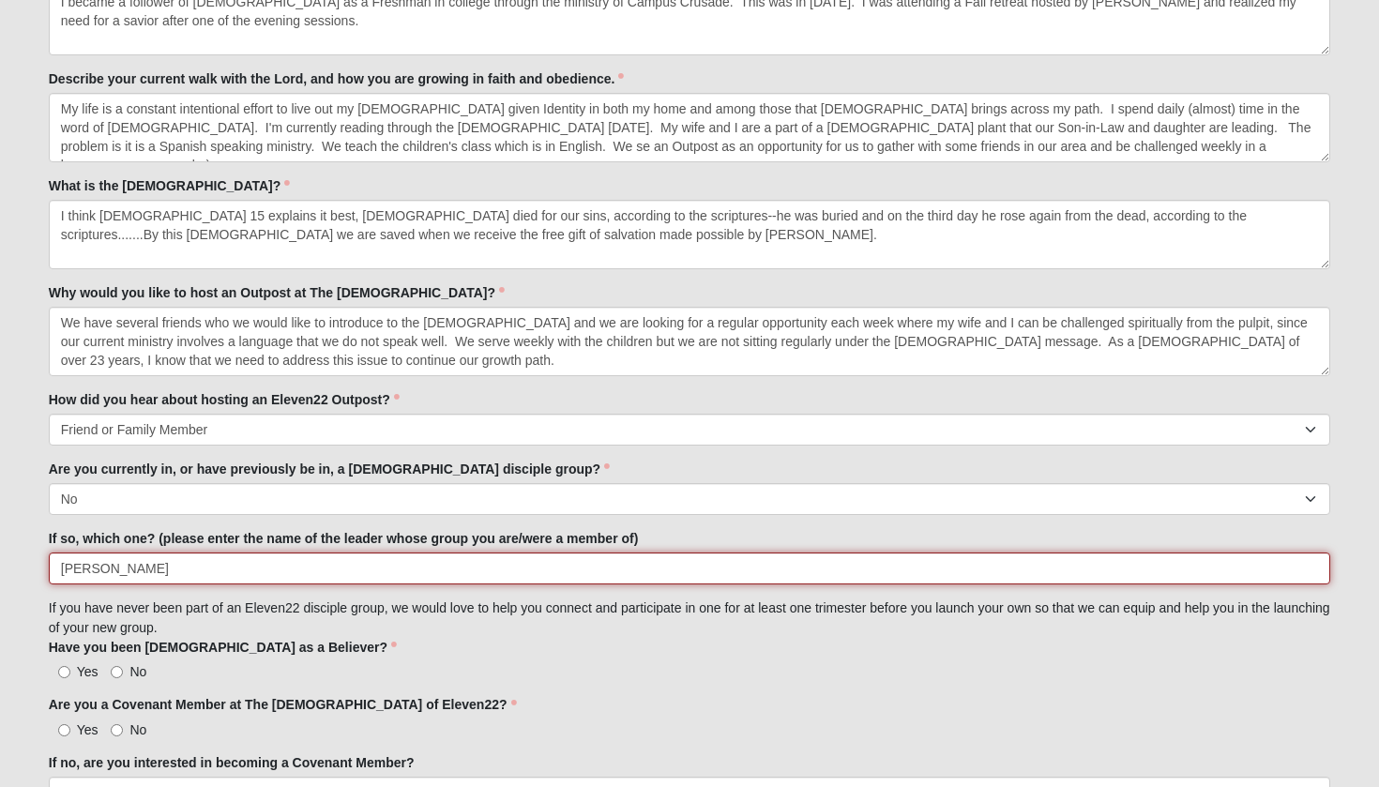
drag, startPoint x: 175, startPoint y: 562, endPoint x: 21, endPoint y: 562, distance: 153.9
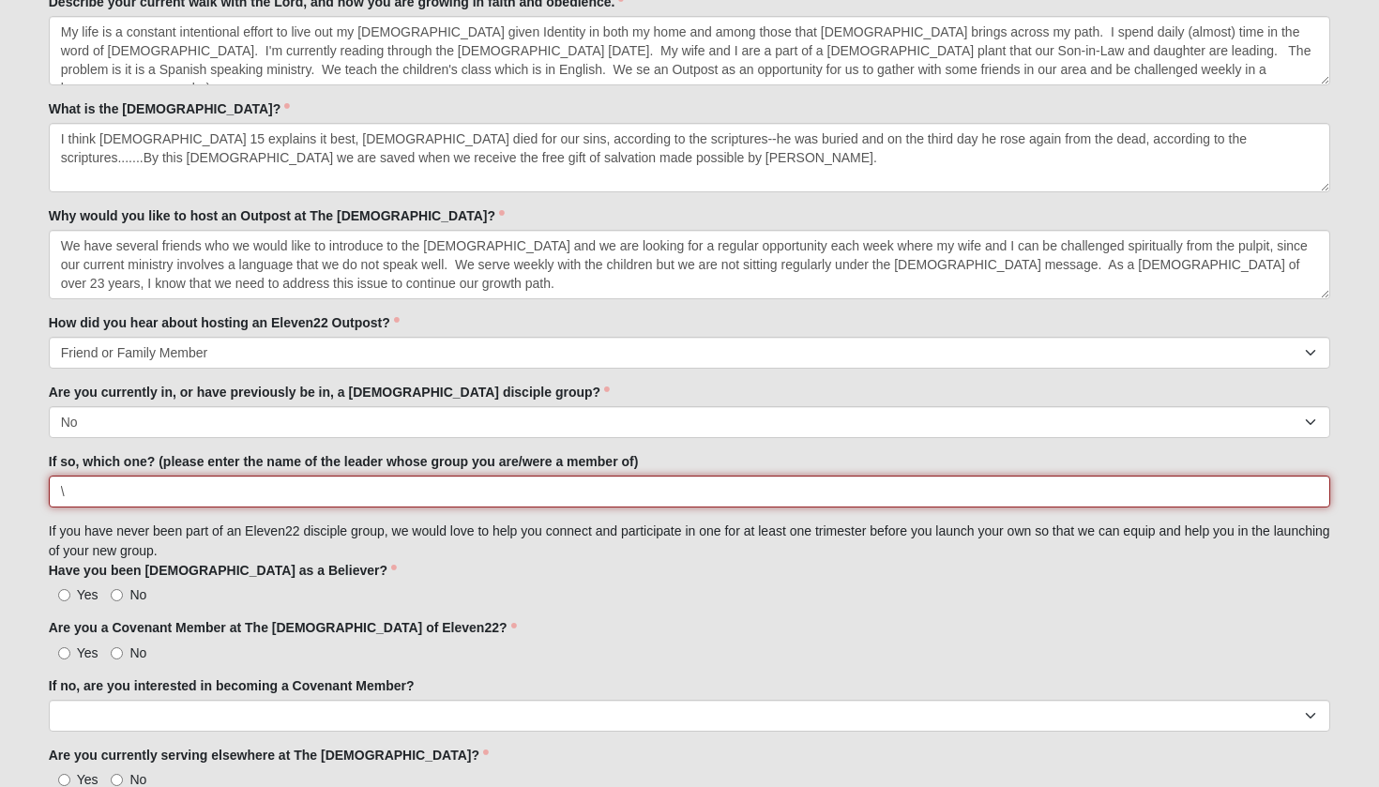
scroll to position [1403, 0]
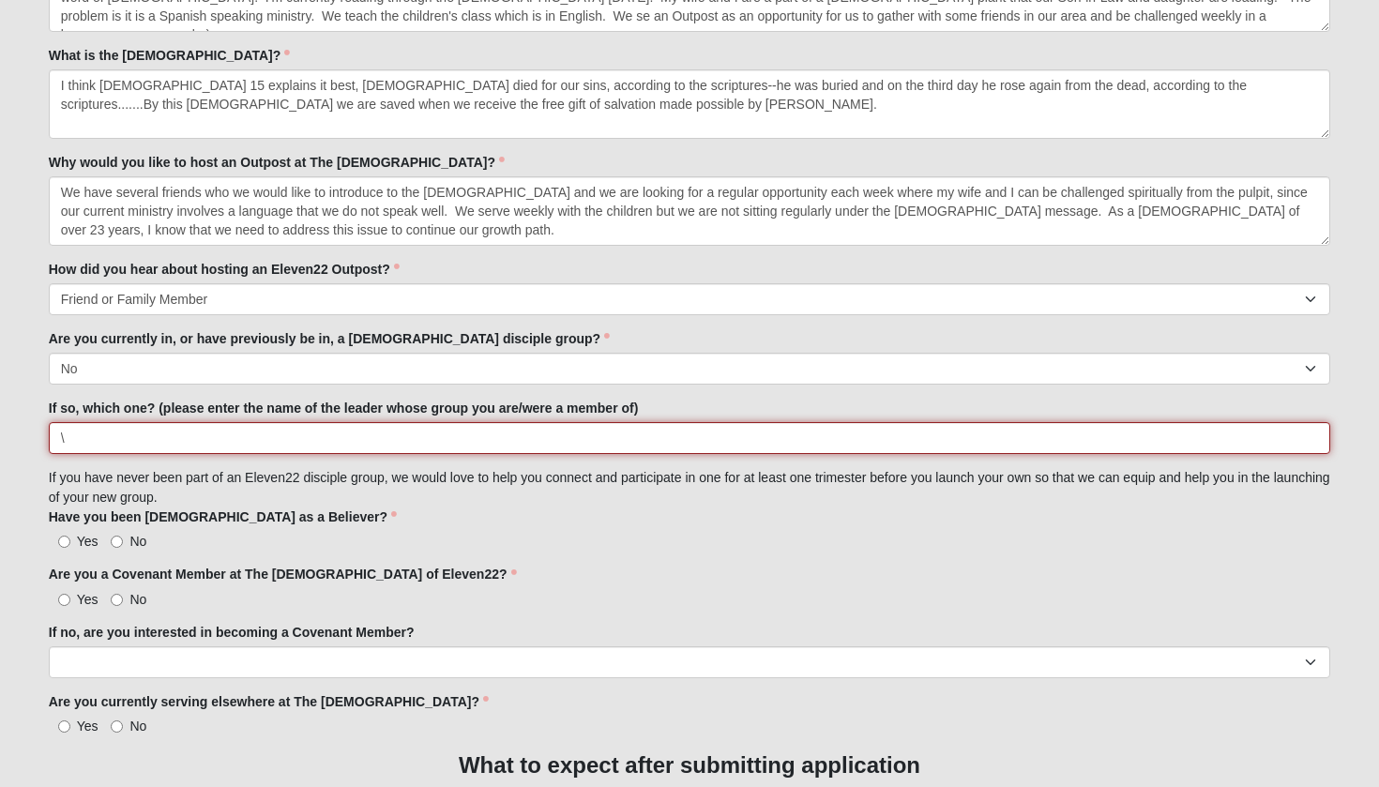
type input "\"
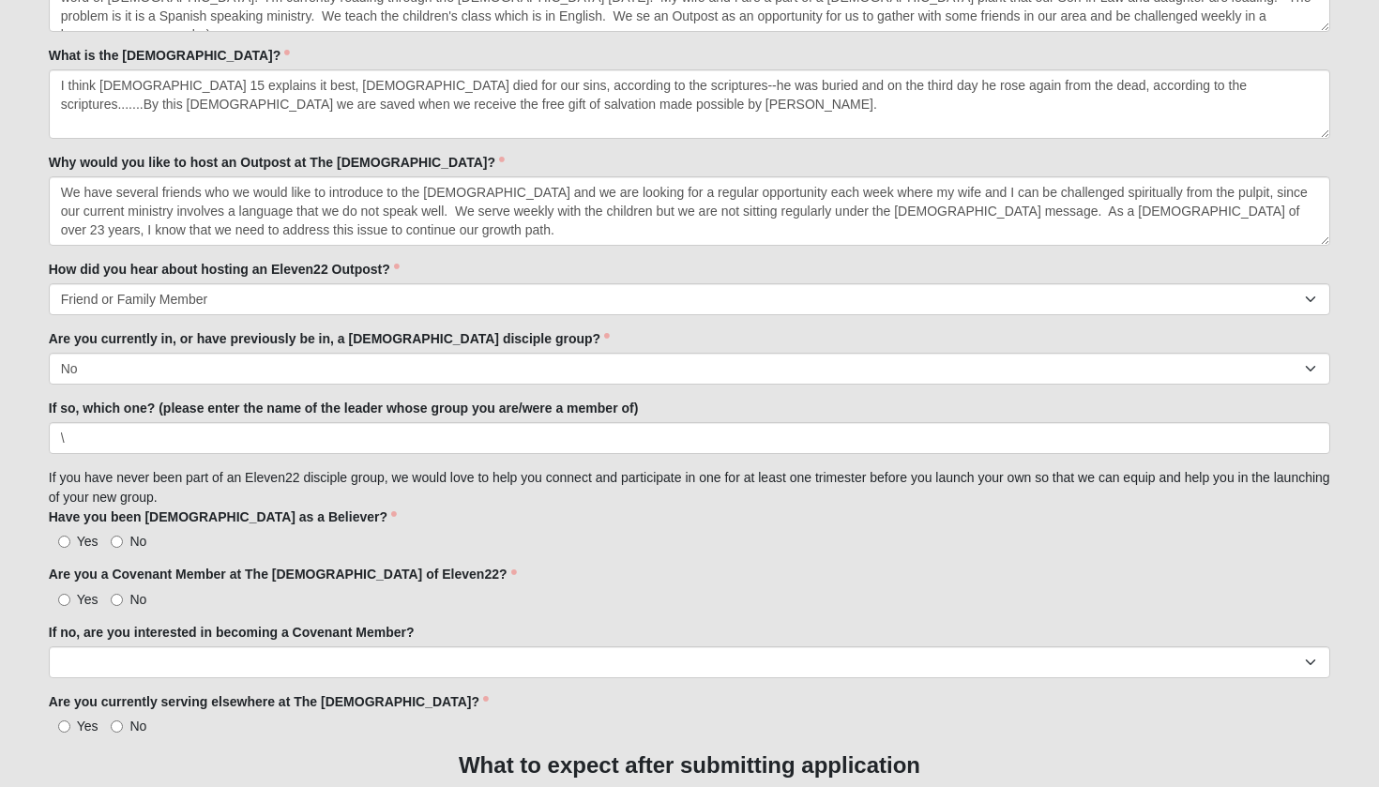
click at [62, 538] on input "Yes" at bounding box center [64, 542] width 12 height 12
radio input "true"
click at [116, 594] on input "No" at bounding box center [117, 600] width 12 height 12
radio input "true"
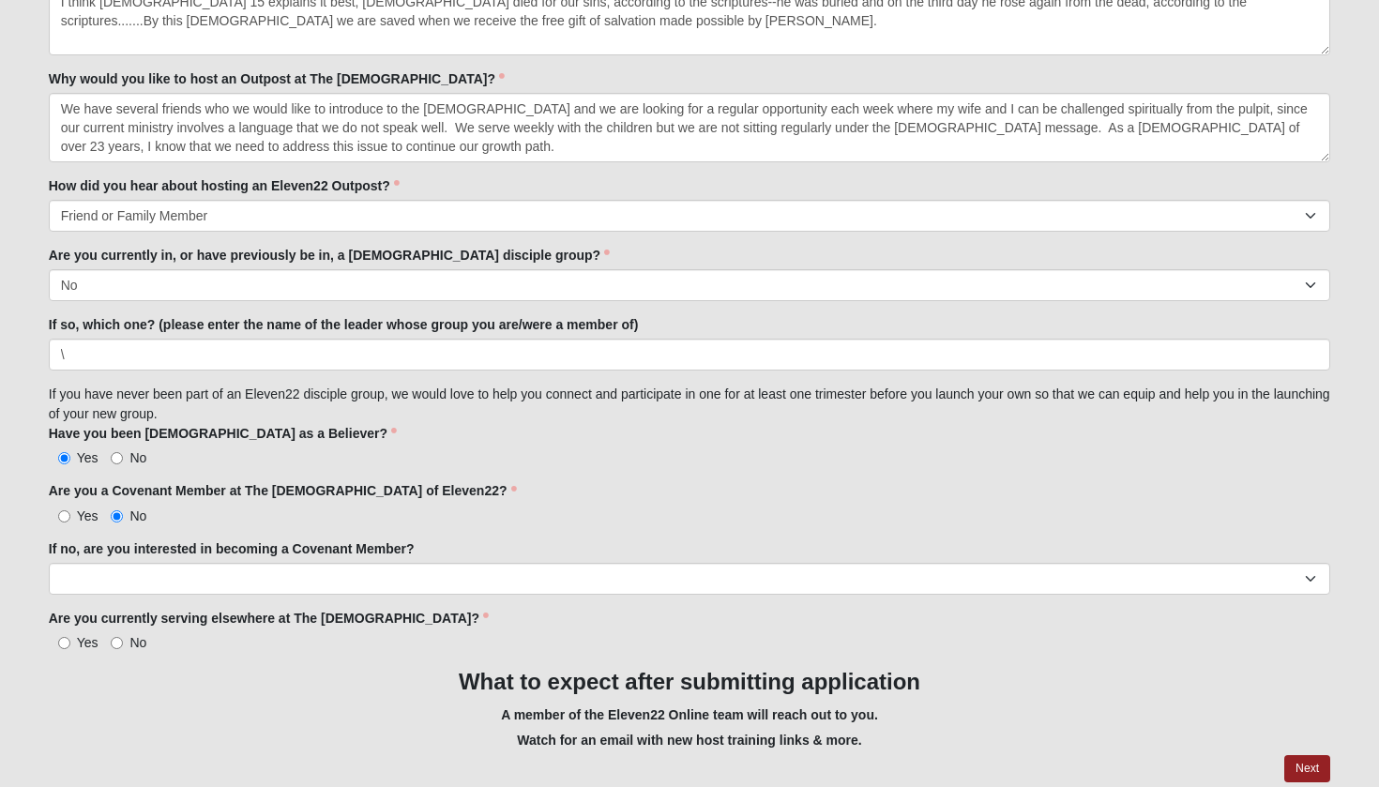
scroll to position [1495, 0]
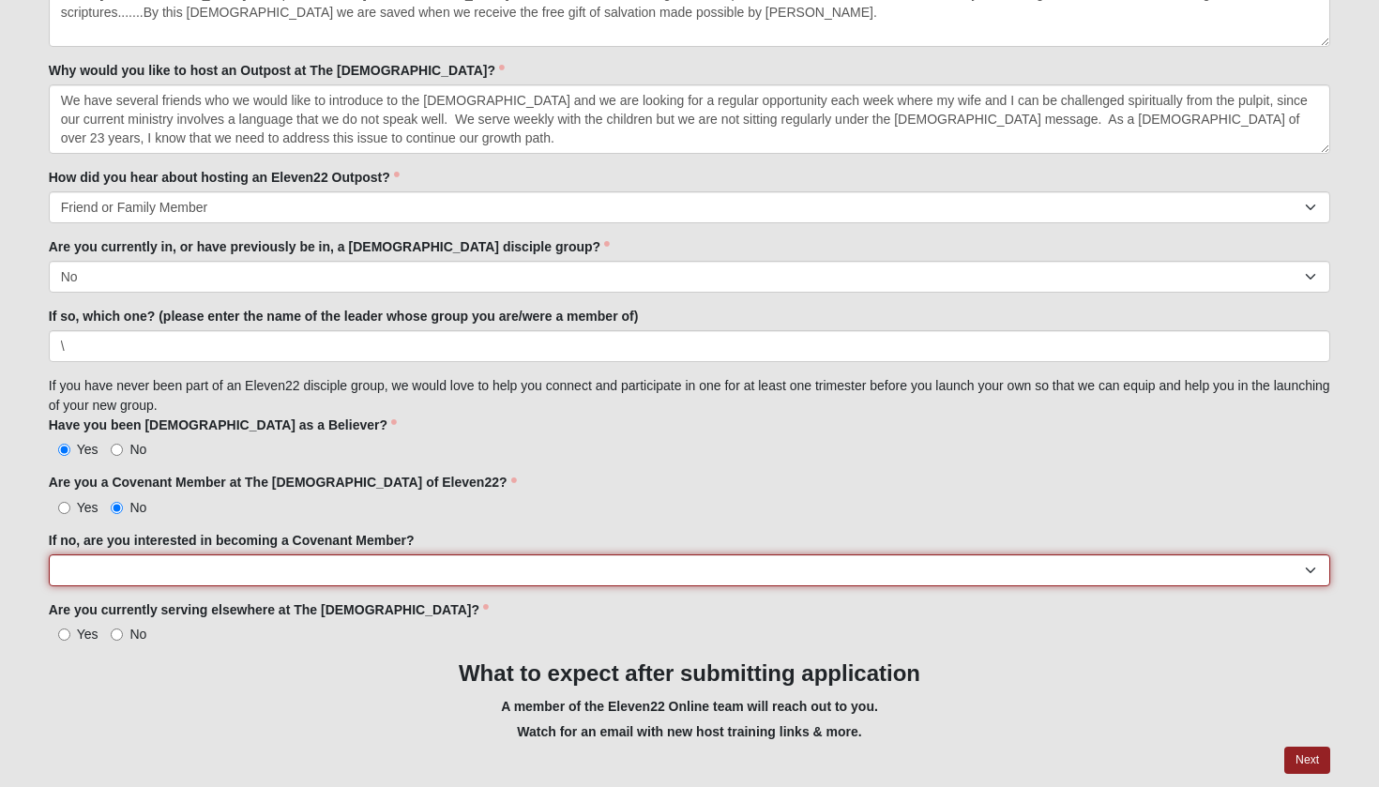
select select "Yes"
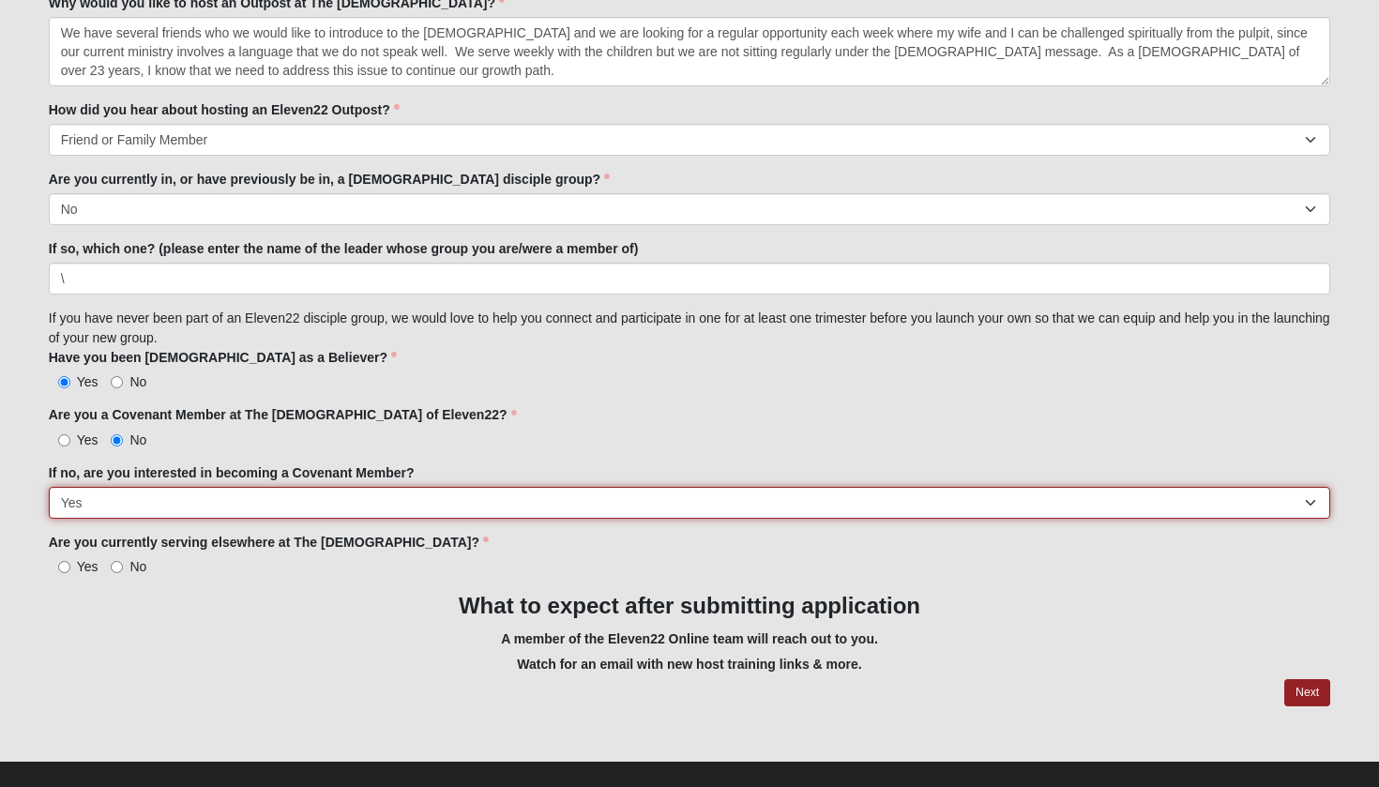
scroll to position [1563, 0]
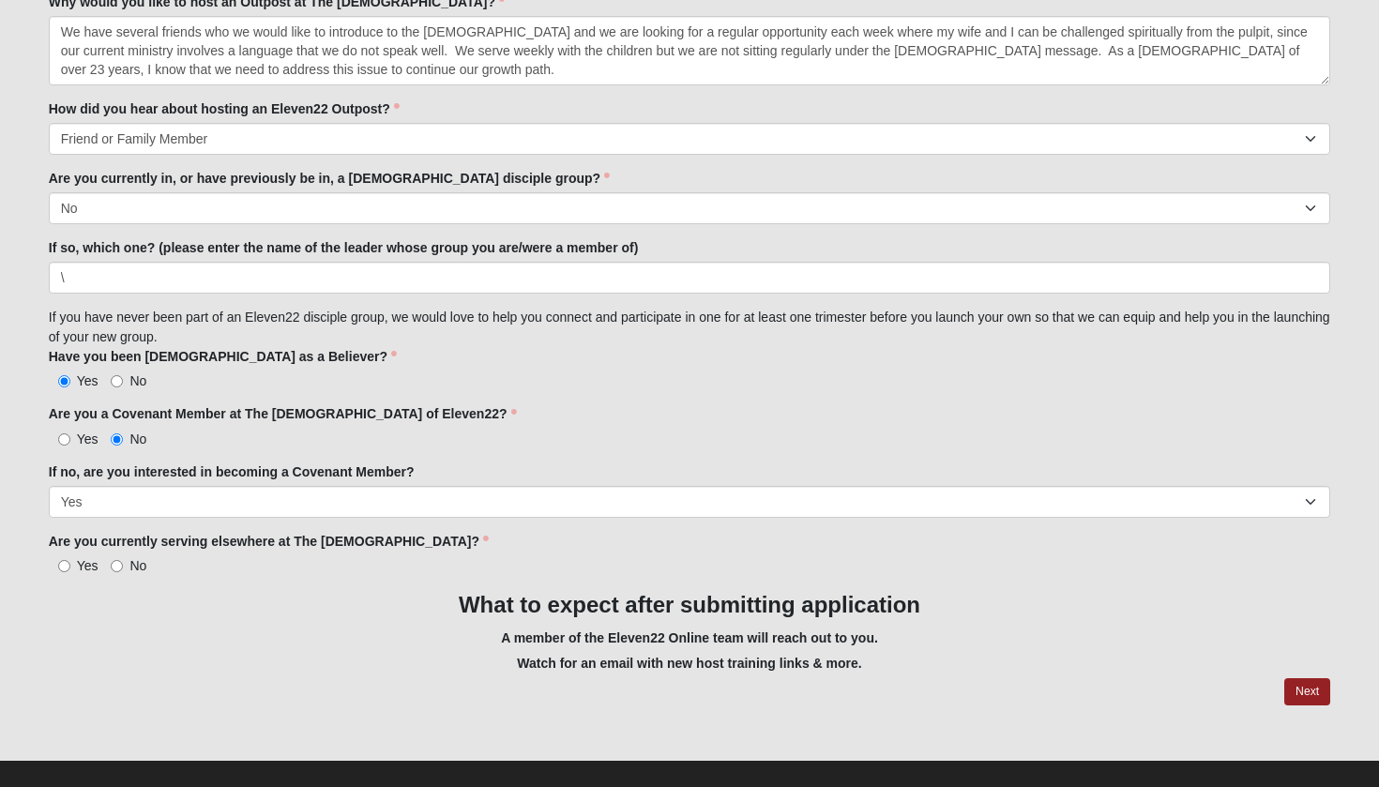
click at [123, 564] on label "No" at bounding box center [129, 565] width 36 height 19
click at [123, 564] on input "No" at bounding box center [117, 566] width 12 height 12
radio input "true"
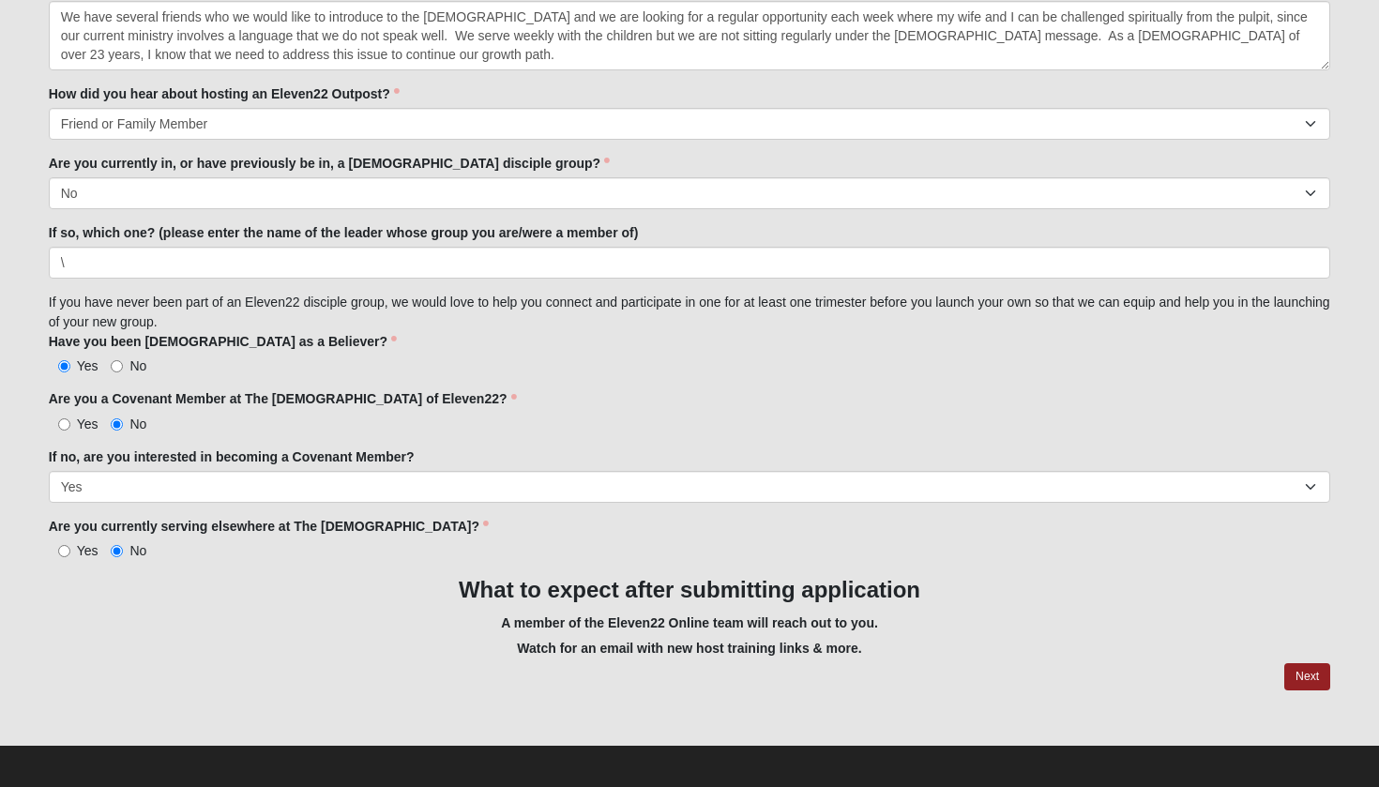
scroll to position [1576, 0]
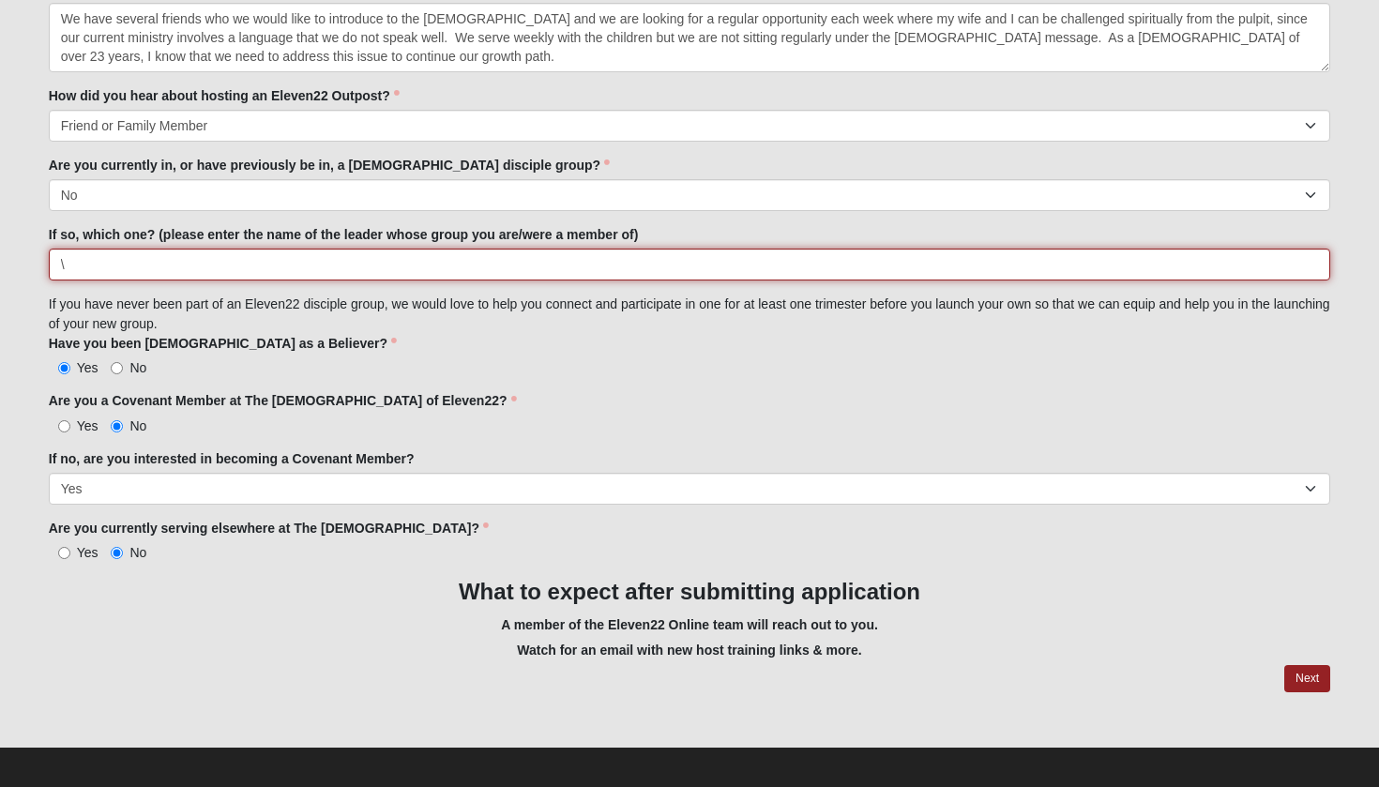
click at [94, 260] on input "\" at bounding box center [690, 265] width 1283 height 32
type input "\"
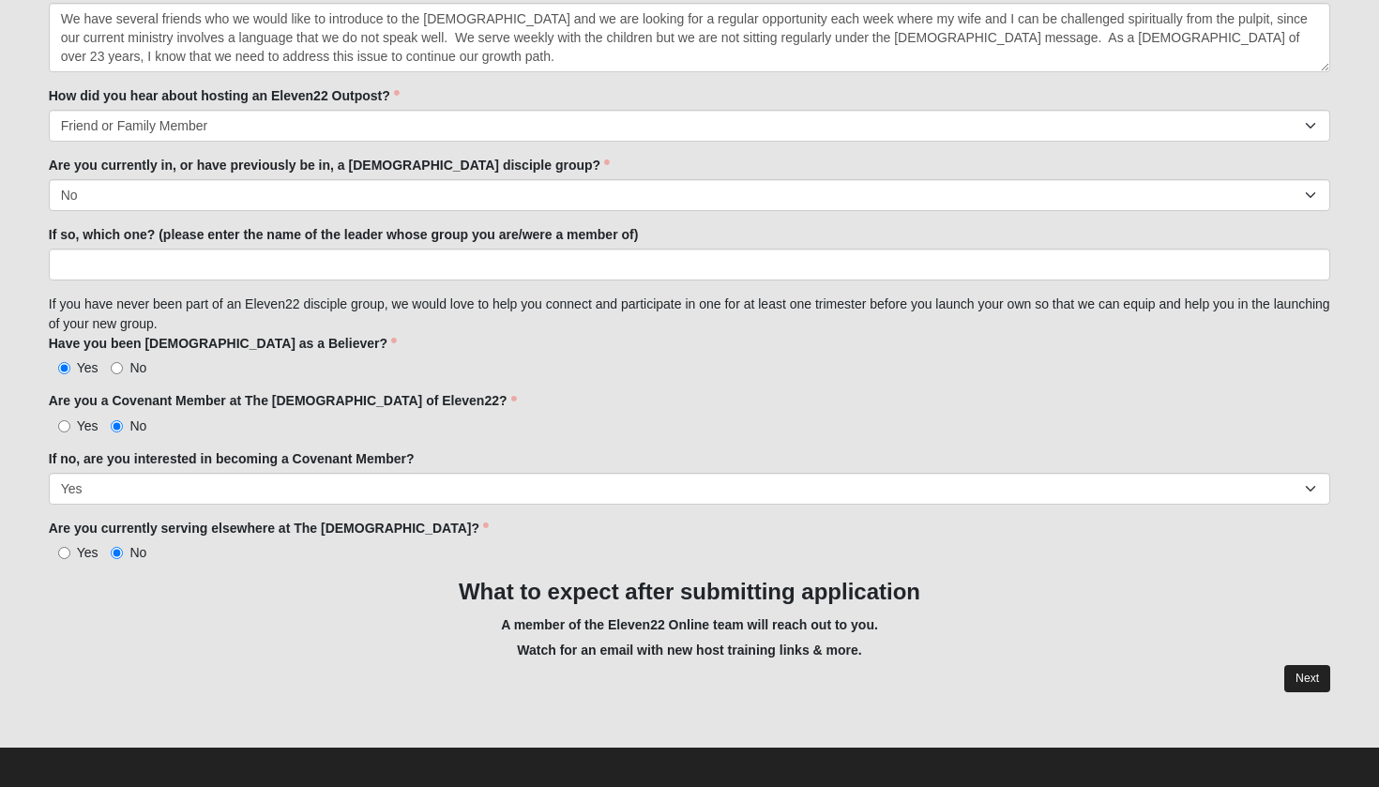
click at [1304, 667] on link "Next" at bounding box center [1307, 678] width 46 height 27
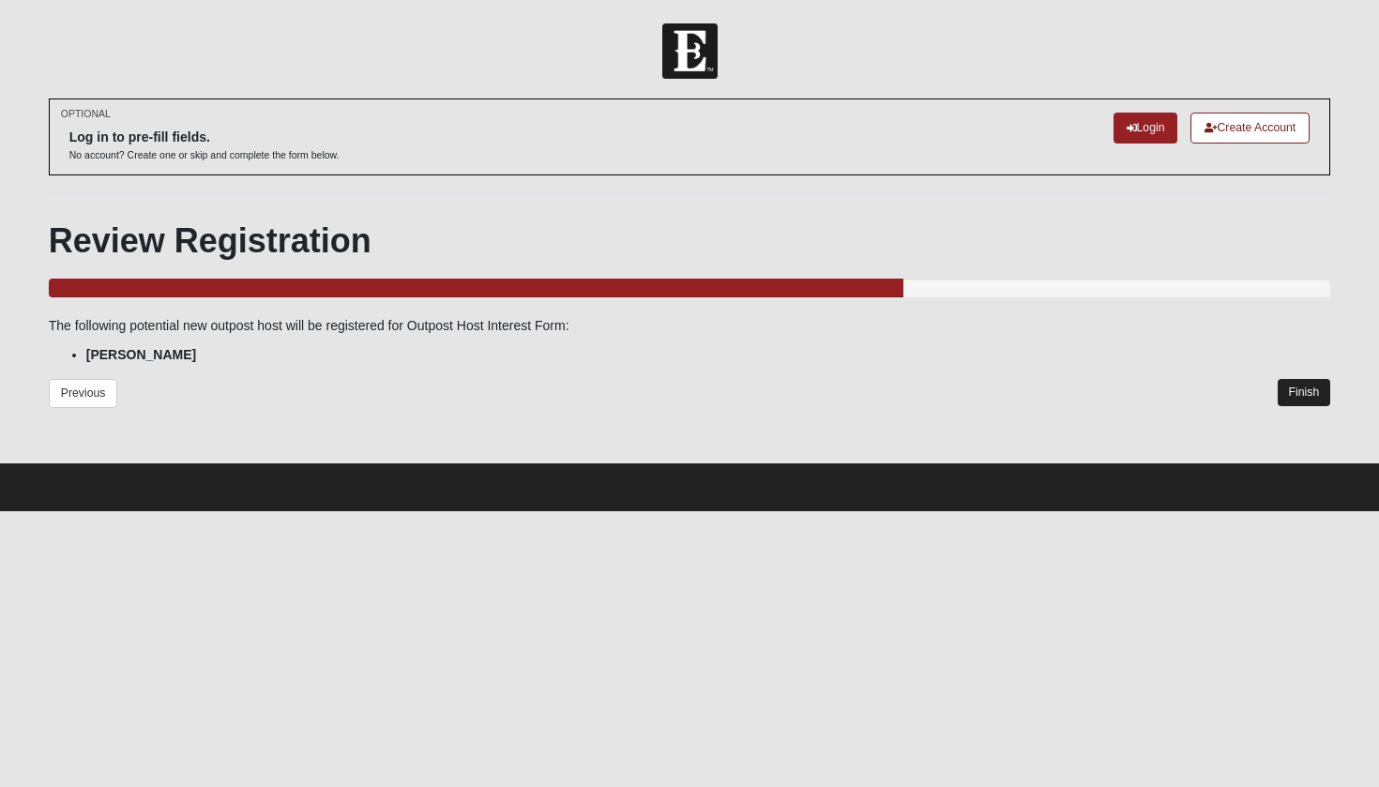
click at [1301, 386] on link "Finish" at bounding box center [1304, 392] width 53 height 27
